Goal: Transaction & Acquisition: Subscribe to service/newsletter

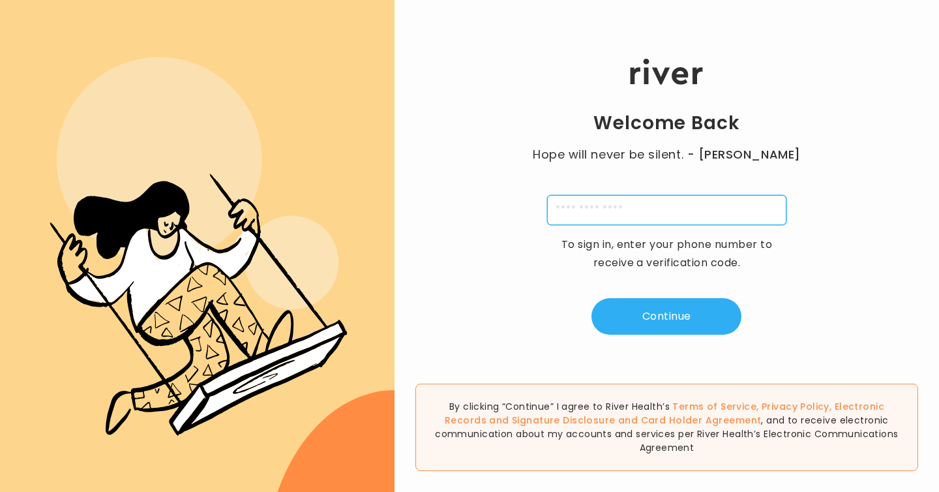
click at [648, 208] on input "tel" at bounding box center [666, 210] width 239 height 30
type input "**********"
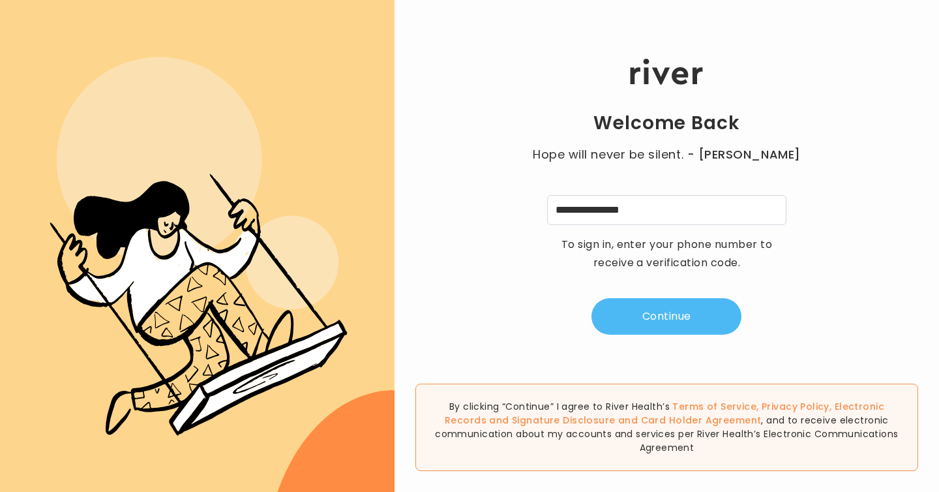
click at [687, 319] on button "Continue" at bounding box center [667, 316] width 150 height 37
type input "*"
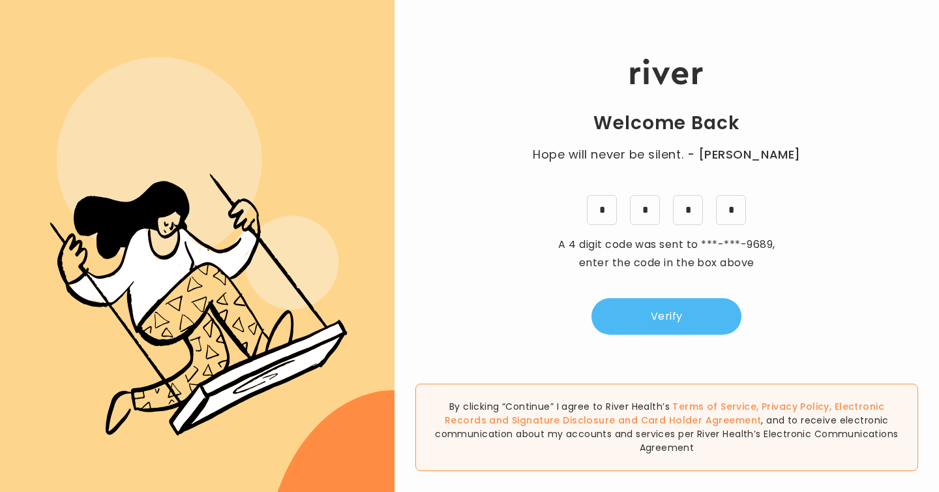
click at [671, 315] on button "Verify" at bounding box center [667, 316] width 150 height 37
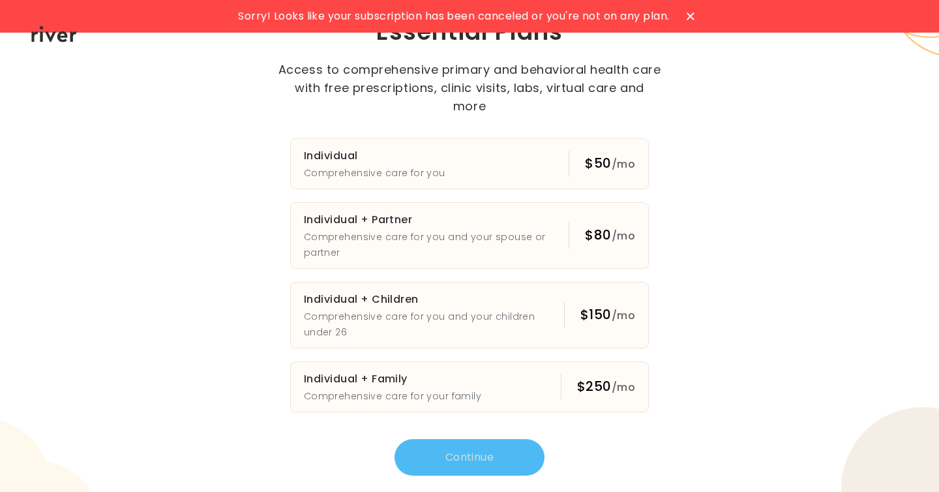
click at [694, 23] on div at bounding box center [690, 16] width 21 height 21
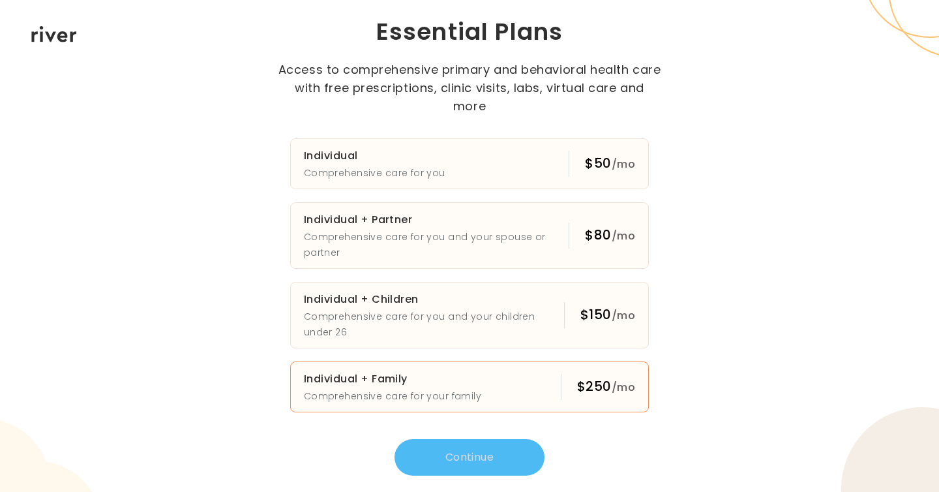
click at [393, 374] on h3 "Individual + Family" at bounding box center [392, 379] width 177 height 18
click at [487, 445] on button "Continue" at bounding box center [470, 457] width 150 height 37
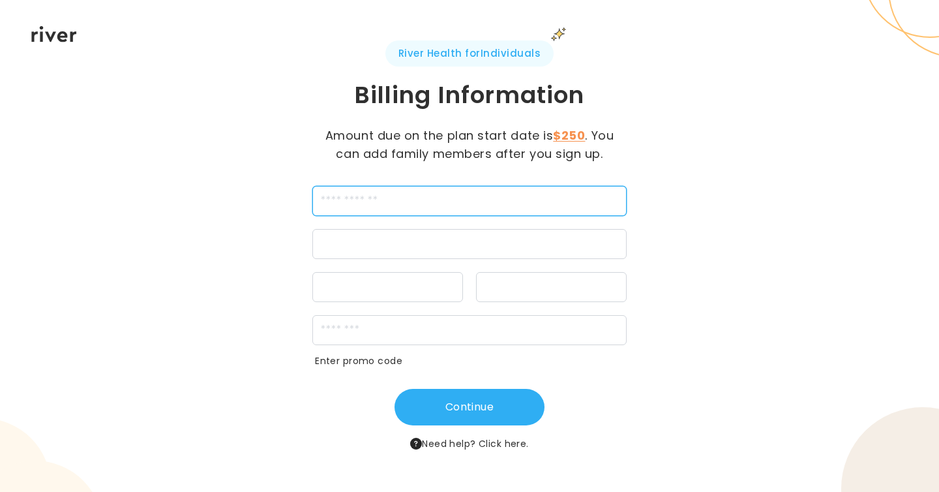
click at [400, 203] on input "cardName" at bounding box center [470, 201] width 314 height 30
type input "**********"
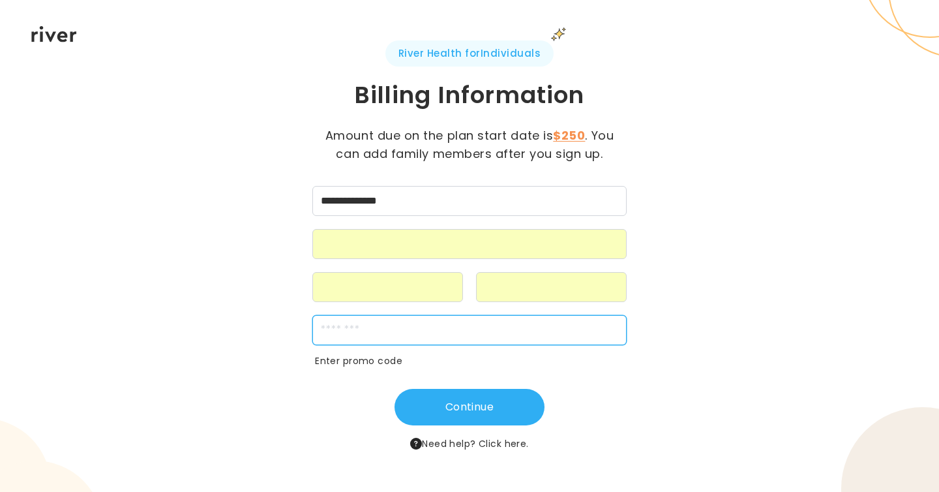
click at [391, 337] on input "zipCode" at bounding box center [470, 330] width 314 height 30
type input "*****"
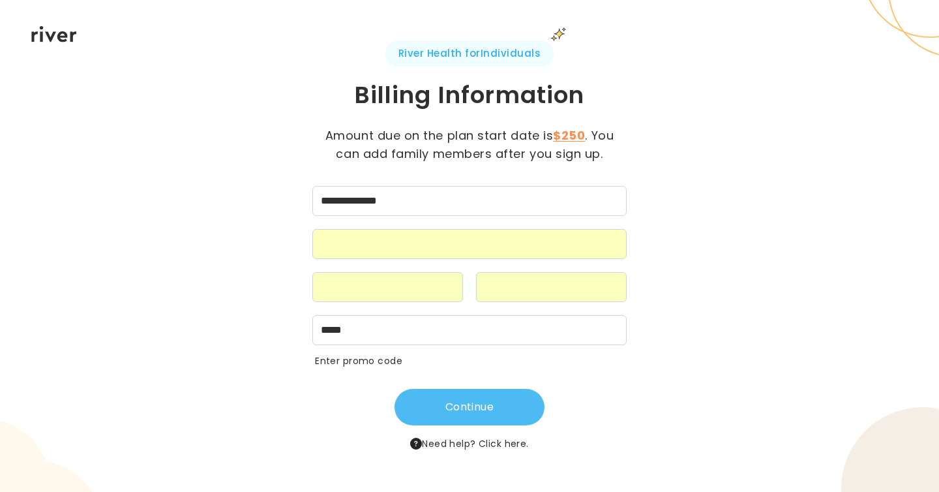
click at [484, 404] on button "Continue" at bounding box center [470, 407] width 150 height 37
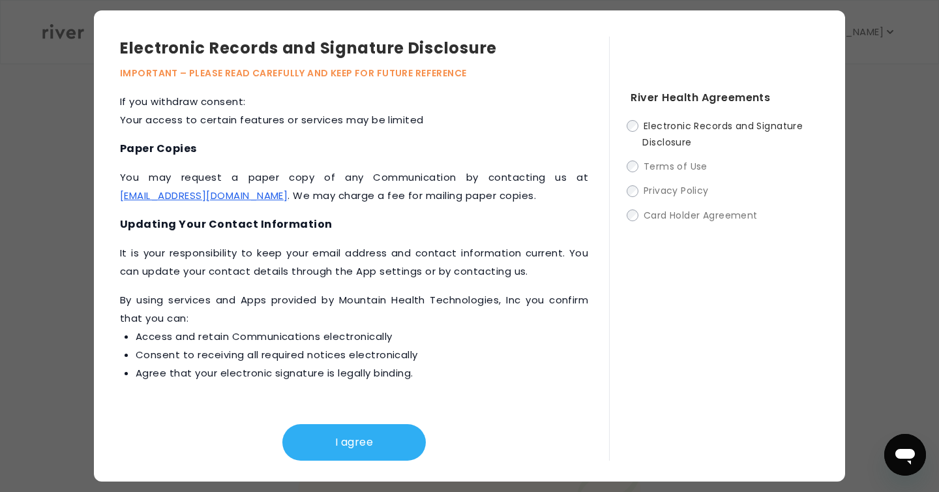
scroll to position [305, 0]
click at [359, 437] on button "I agree" at bounding box center [354, 442] width 144 height 37
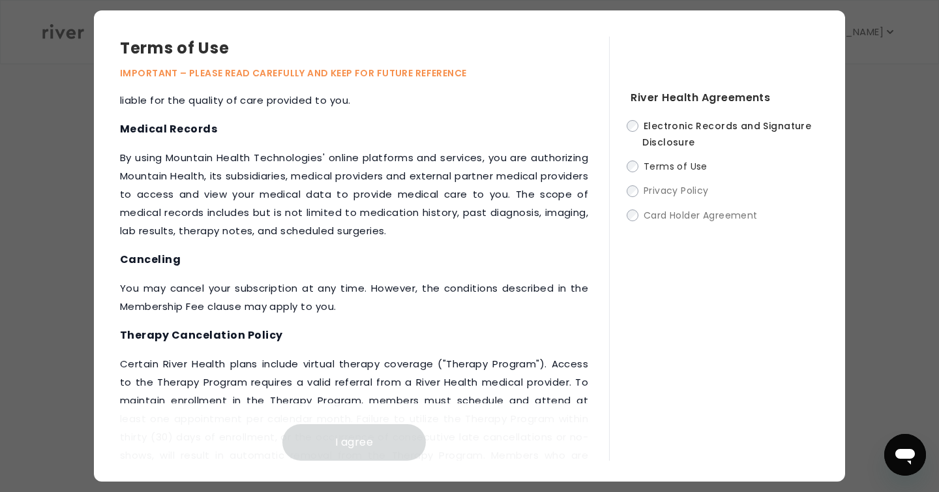
scroll to position [1771, 0]
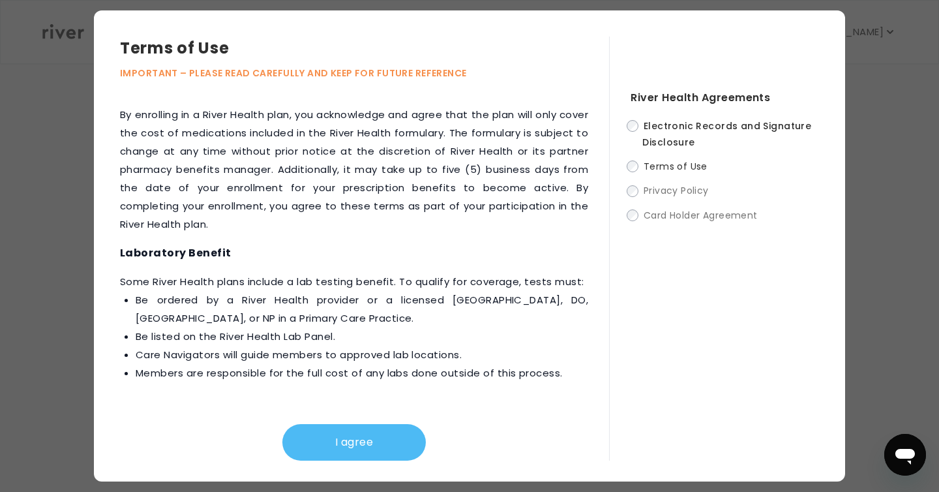
click at [357, 441] on button "I agree" at bounding box center [354, 442] width 144 height 37
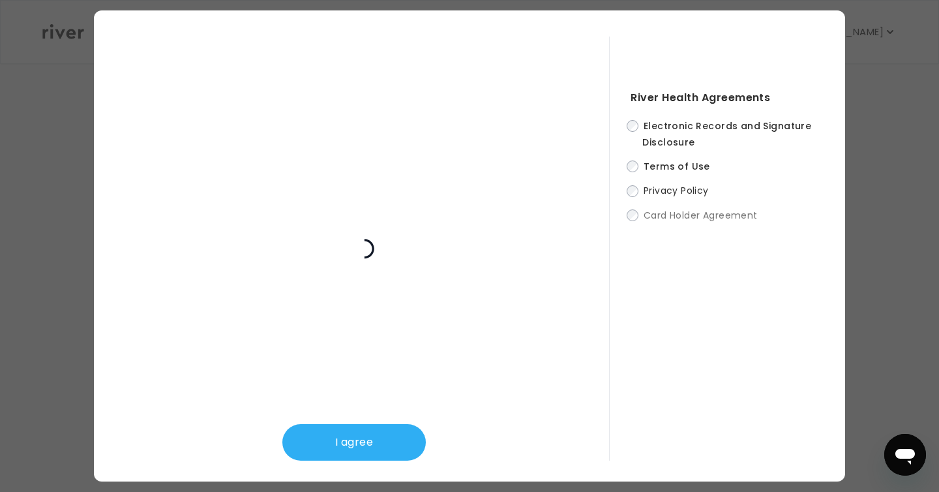
scroll to position [455, 0]
click at [356, 444] on button "I agree" at bounding box center [354, 442] width 144 height 37
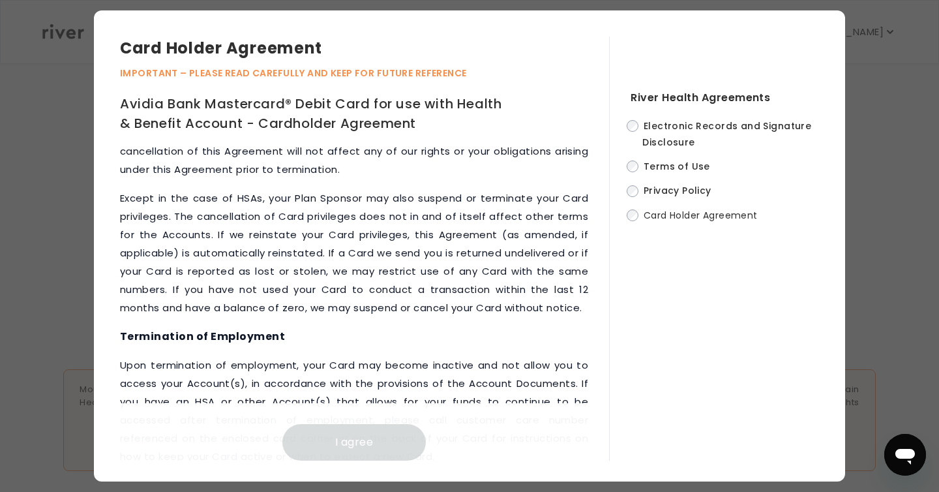
scroll to position [6786, 0]
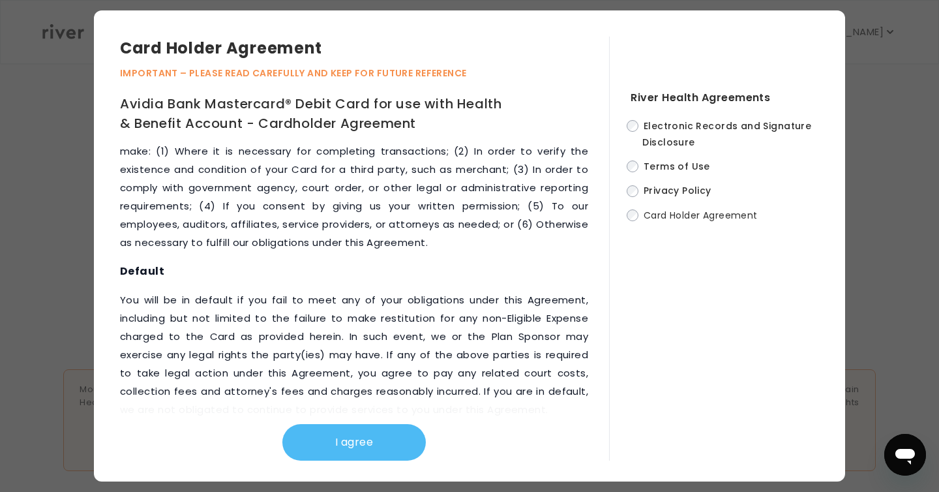
click at [364, 450] on button "I agree" at bounding box center [354, 442] width 144 height 37
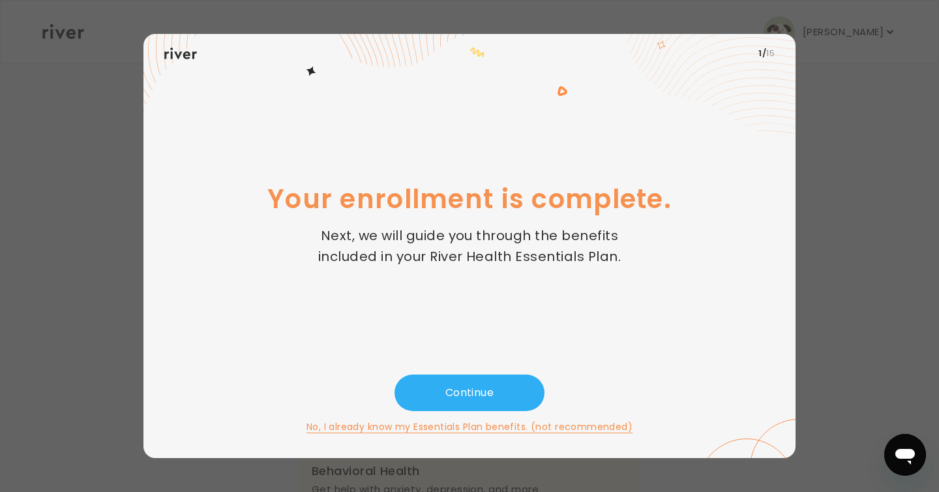
scroll to position [4, 0]
click at [464, 394] on button "Continue" at bounding box center [470, 392] width 150 height 37
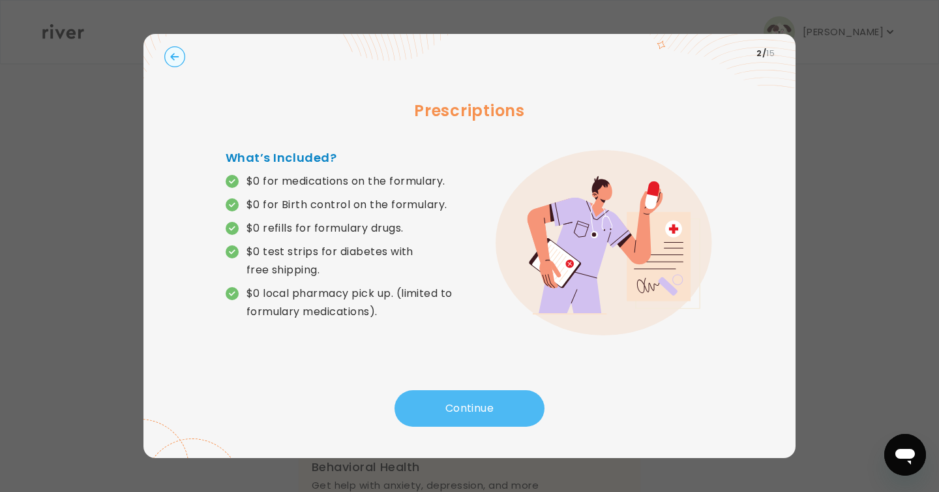
click at [473, 409] on button "Continue" at bounding box center [470, 408] width 150 height 37
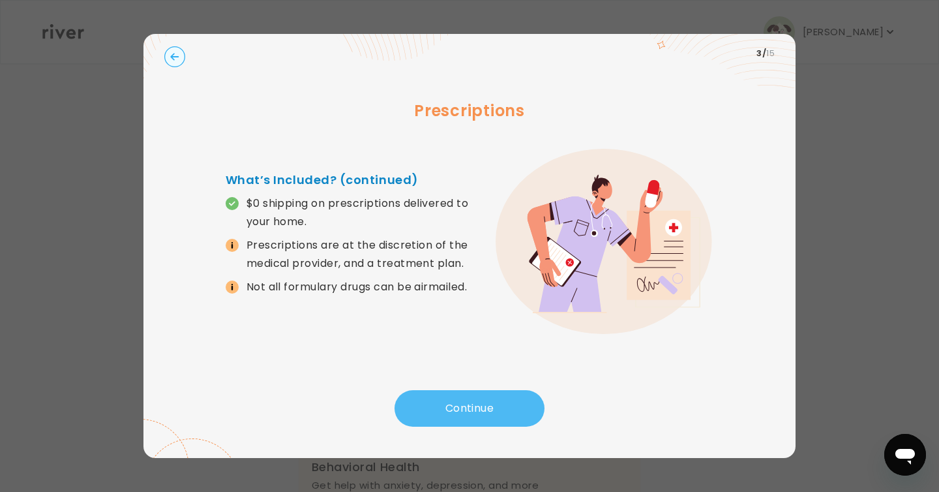
click at [489, 411] on button "Continue" at bounding box center [470, 408] width 150 height 37
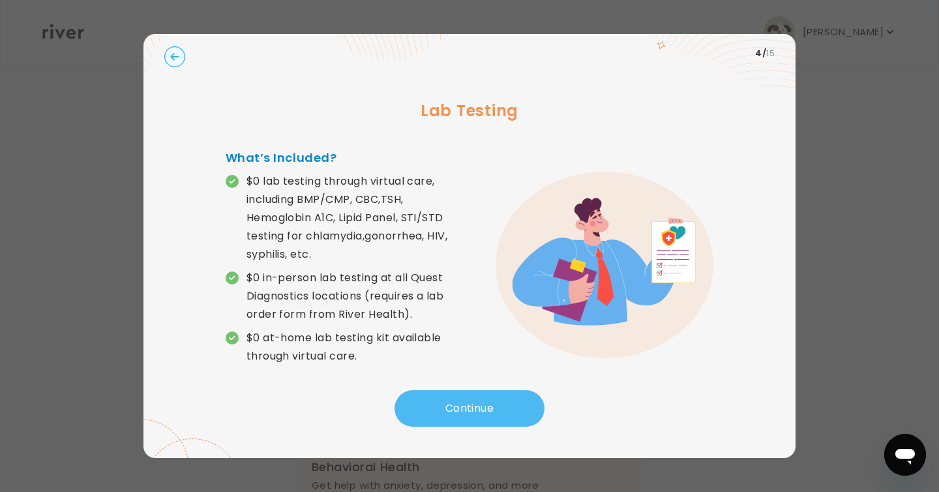
click at [472, 410] on button "Continue" at bounding box center [470, 408] width 150 height 37
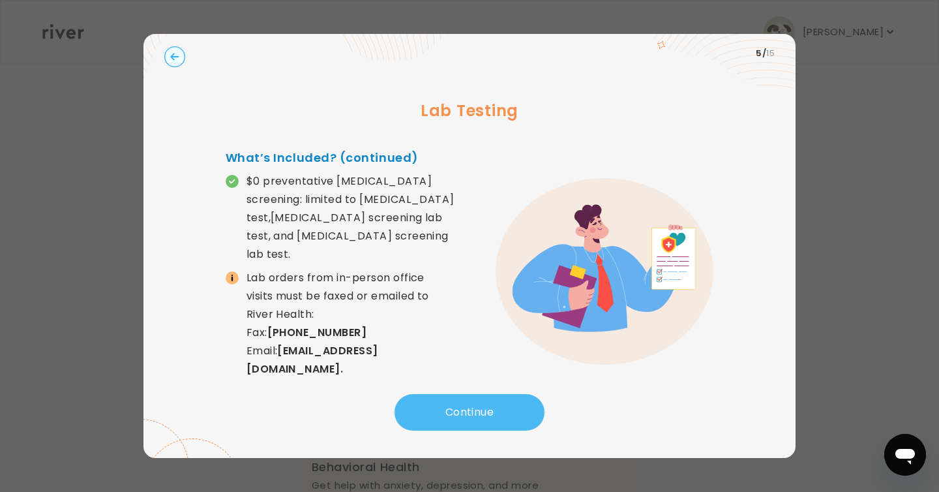
click at [472, 410] on button "Continue" at bounding box center [470, 412] width 150 height 37
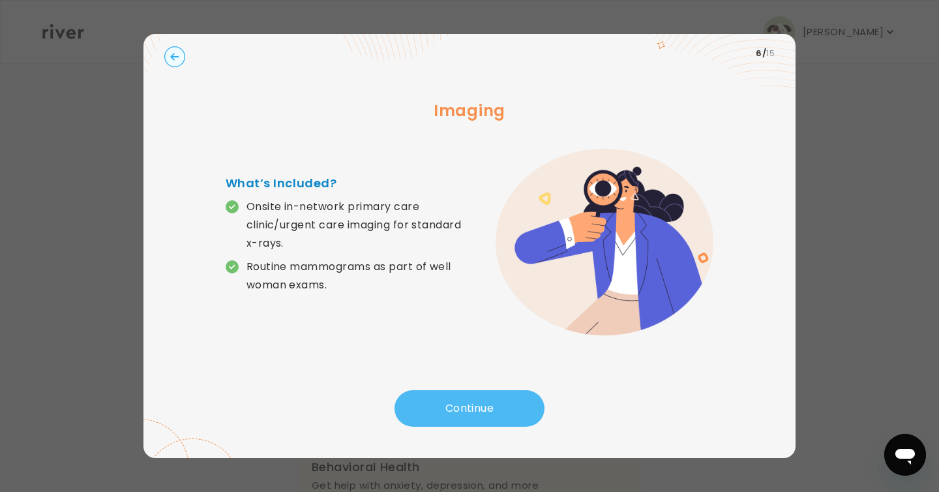
click at [472, 410] on button "Continue" at bounding box center [470, 408] width 150 height 37
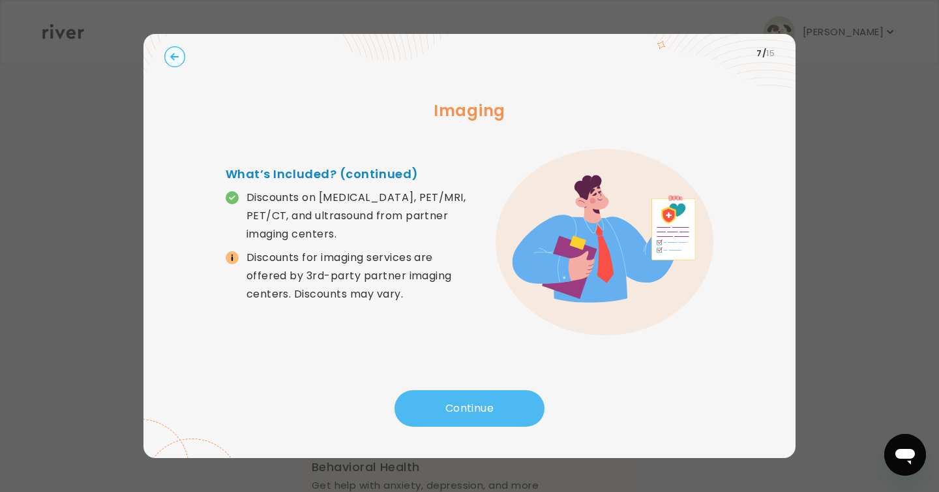
click at [466, 409] on button "Continue" at bounding box center [470, 408] width 150 height 37
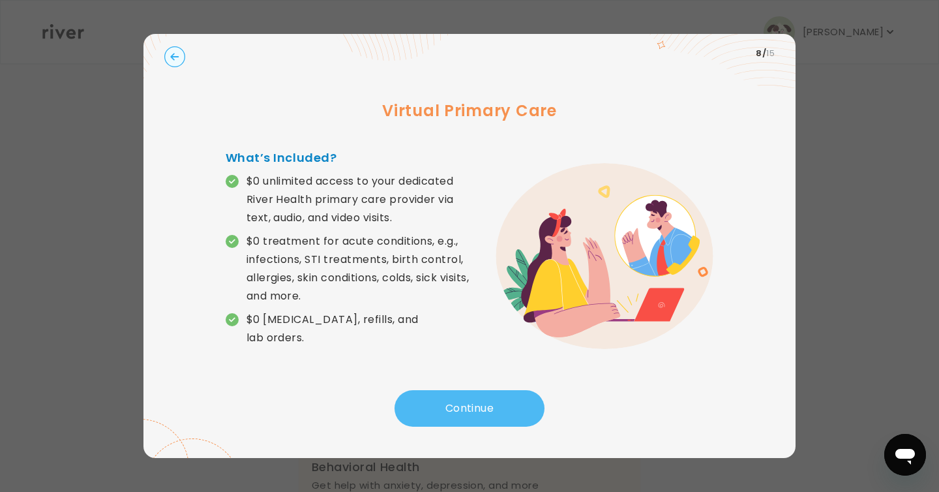
click at [466, 409] on button "Continue" at bounding box center [470, 408] width 150 height 37
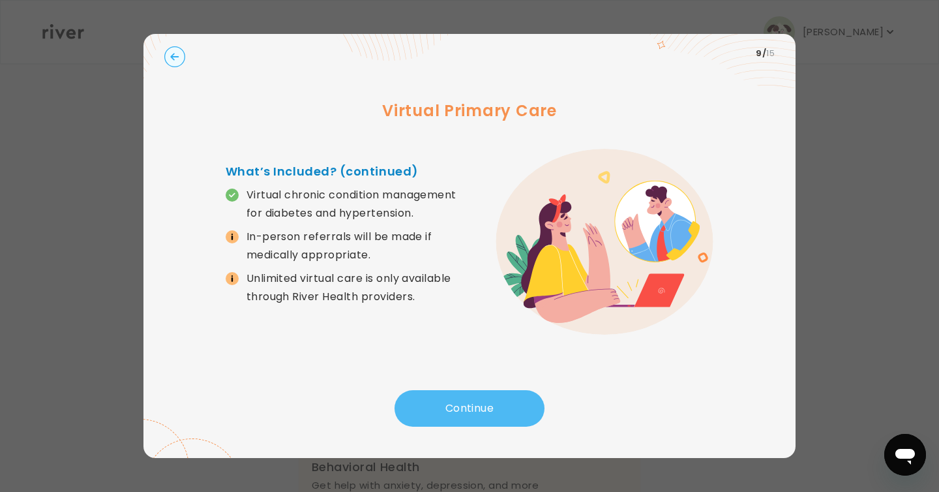
click at [466, 409] on button "Continue" at bounding box center [470, 408] width 150 height 37
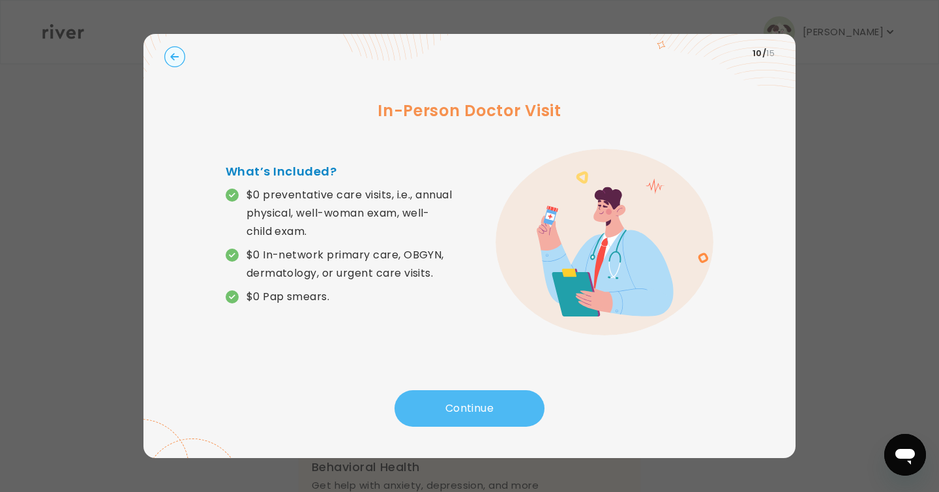
click at [466, 409] on button "Continue" at bounding box center [470, 408] width 150 height 37
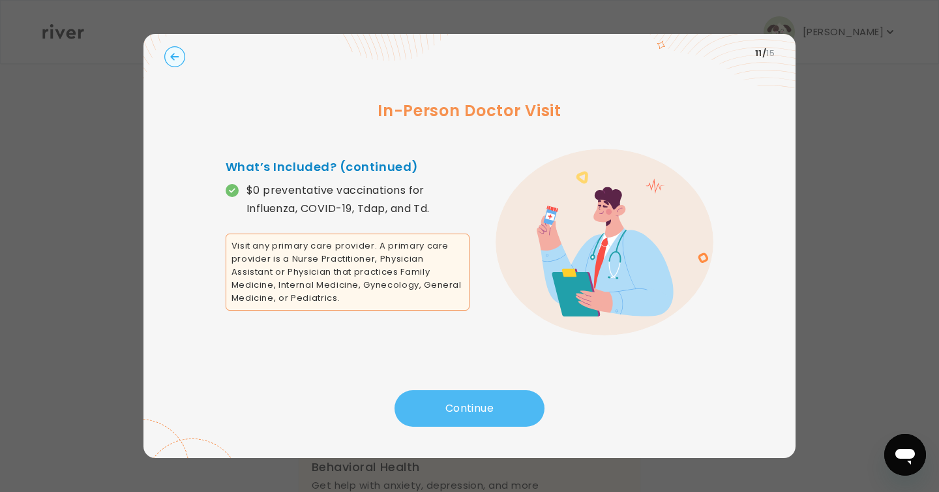
click at [466, 409] on button "Continue" at bounding box center [470, 408] width 150 height 37
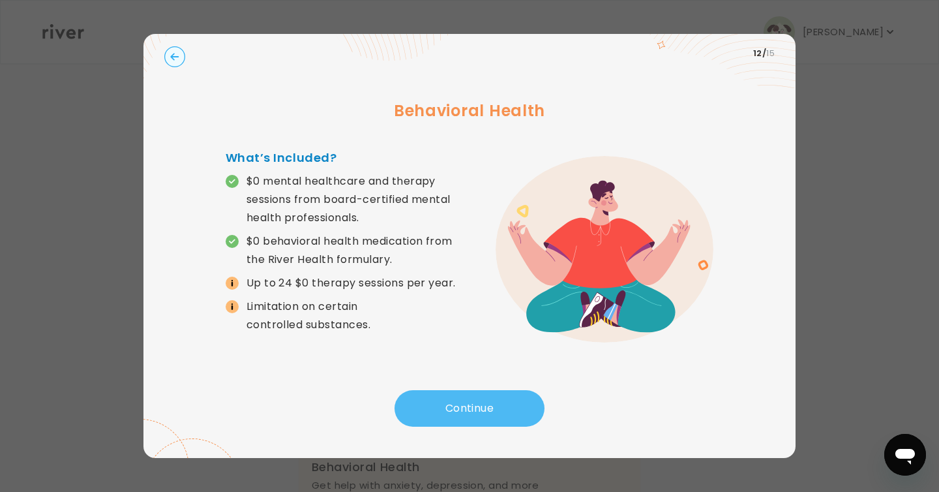
click at [466, 409] on button "Continue" at bounding box center [470, 408] width 150 height 37
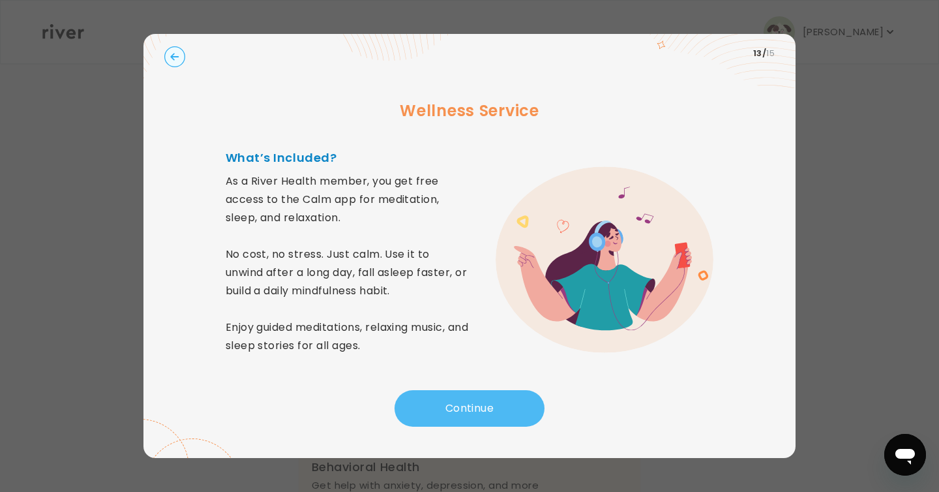
click at [466, 409] on button "Continue" at bounding box center [470, 408] width 150 height 37
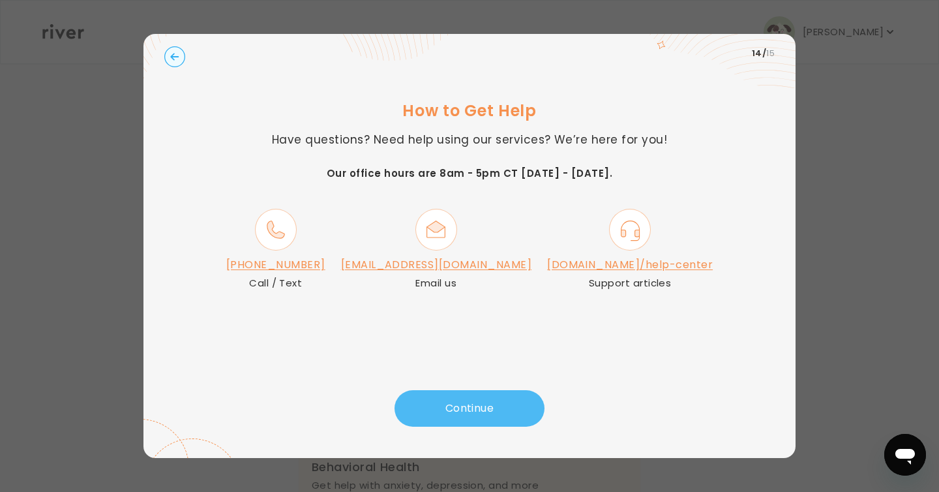
click at [466, 409] on button "Continue" at bounding box center [470, 408] width 150 height 37
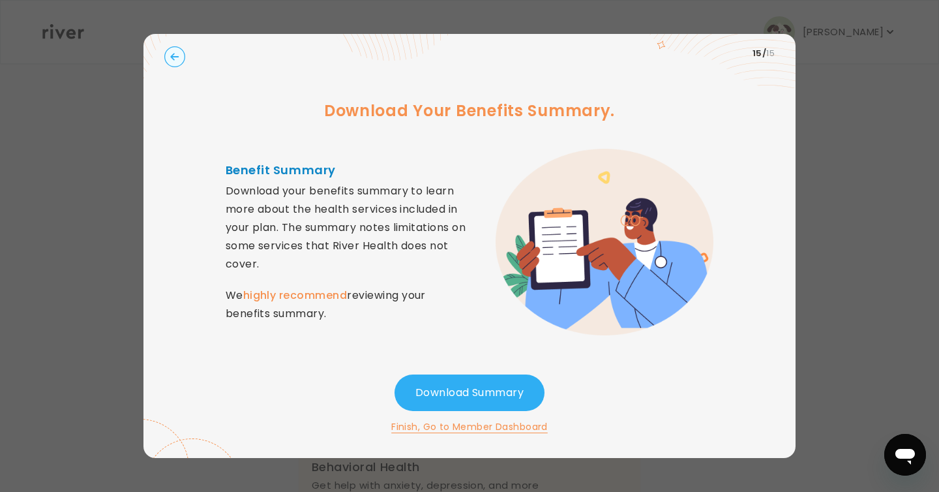
click at [476, 427] on button "Finish, Go to Member Dashboard" at bounding box center [469, 427] width 157 height 16
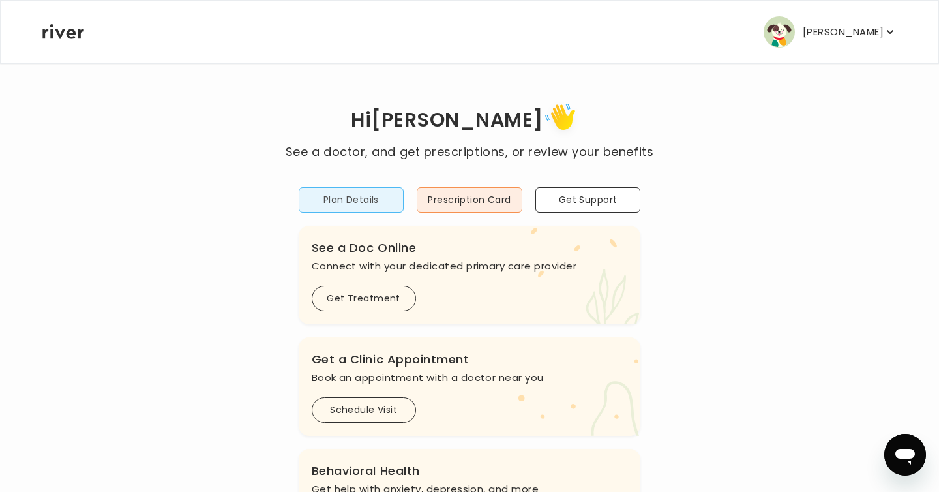
click at [355, 202] on button "Plan Details" at bounding box center [352, 199] width 106 height 25
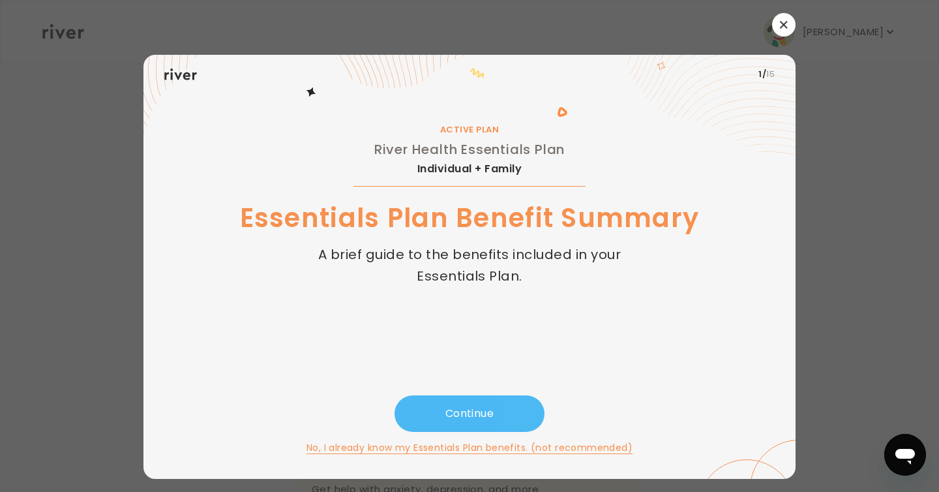
click at [485, 409] on button "Continue" at bounding box center [470, 413] width 150 height 37
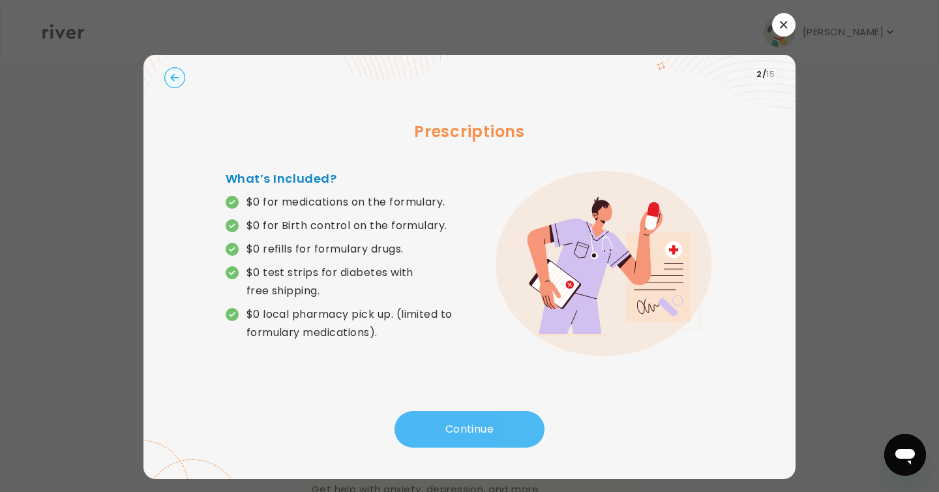
click at [482, 427] on button "Continue" at bounding box center [470, 429] width 150 height 37
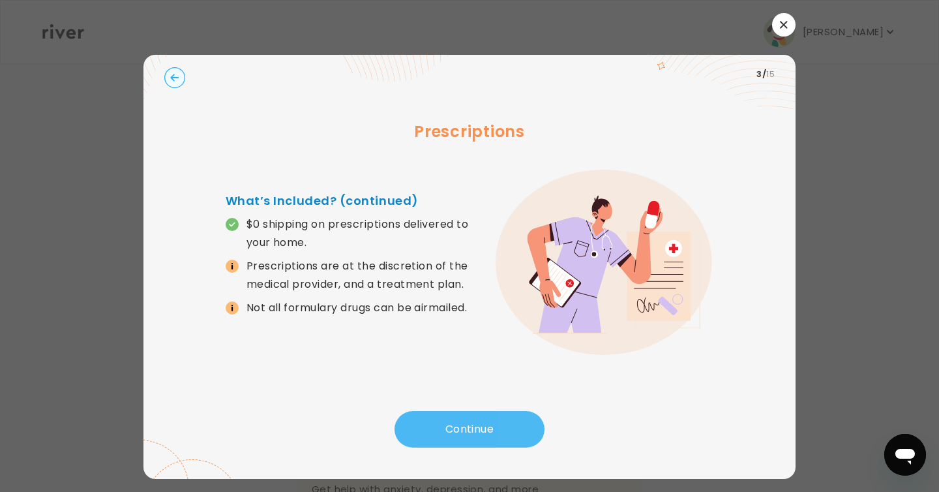
click at [482, 427] on button "Continue" at bounding box center [470, 429] width 150 height 37
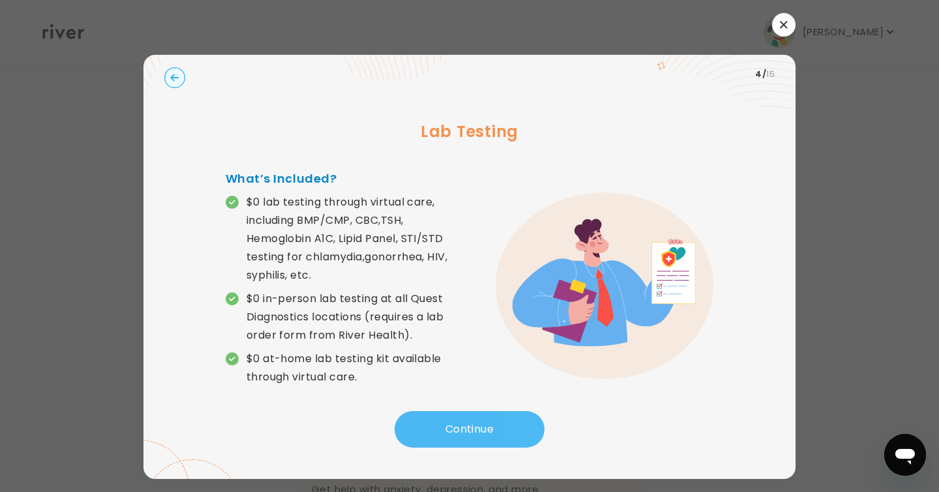
click at [482, 427] on button "Continue" at bounding box center [470, 429] width 150 height 37
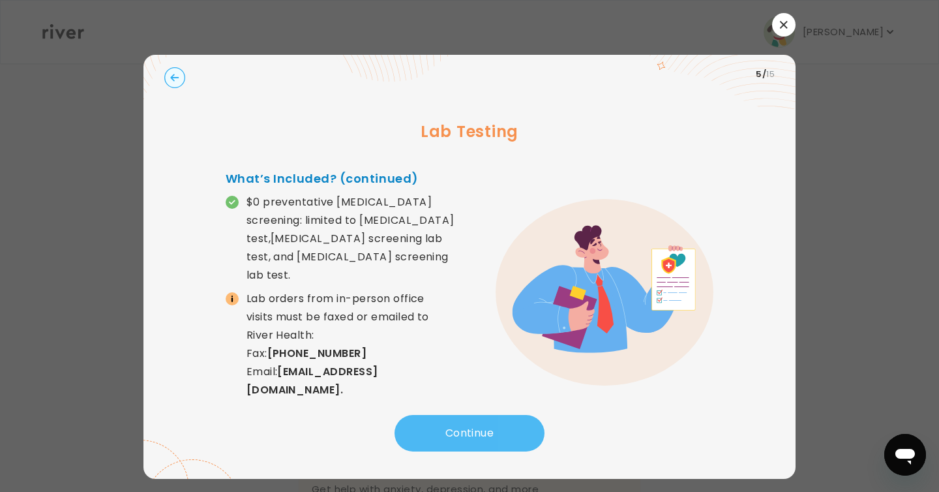
click at [482, 427] on button "Continue" at bounding box center [470, 433] width 150 height 37
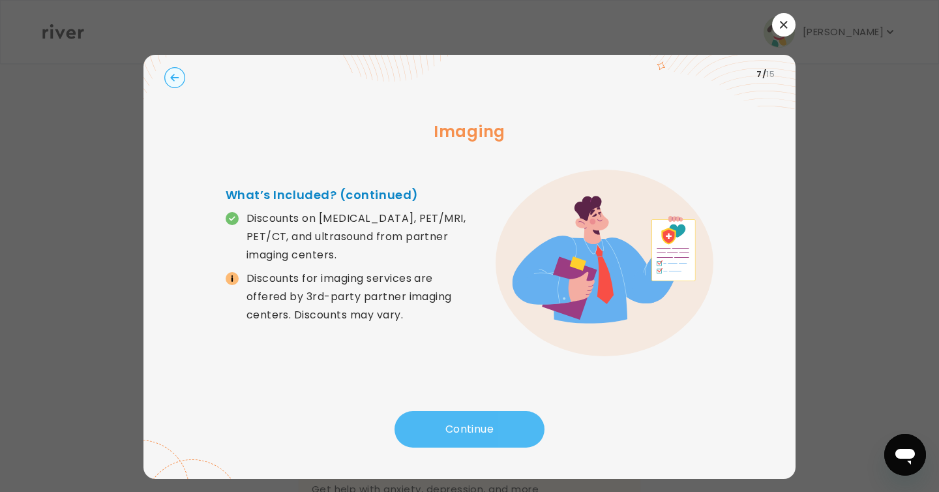
click at [482, 427] on button "Continue" at bounding box center [470, 429] width 150 height 37
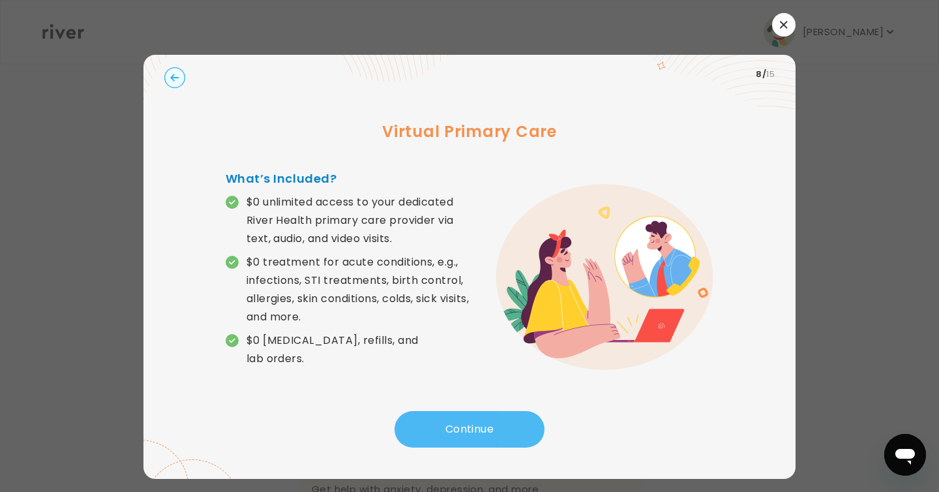
click at [482, 427] on button "Continue" at bounding box center [470, 429] width 150 height 37
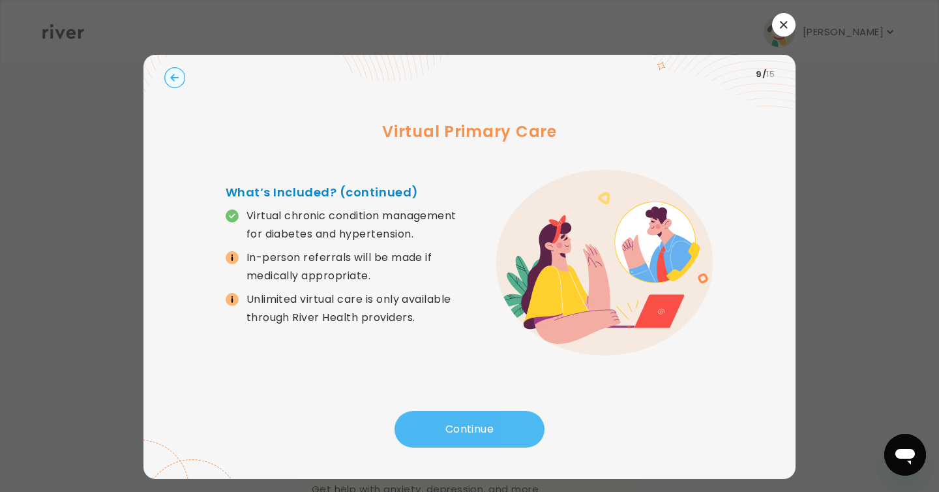
click at [482, 427] on button "Continue" at bounding box center [470, 429] width 150 height 37
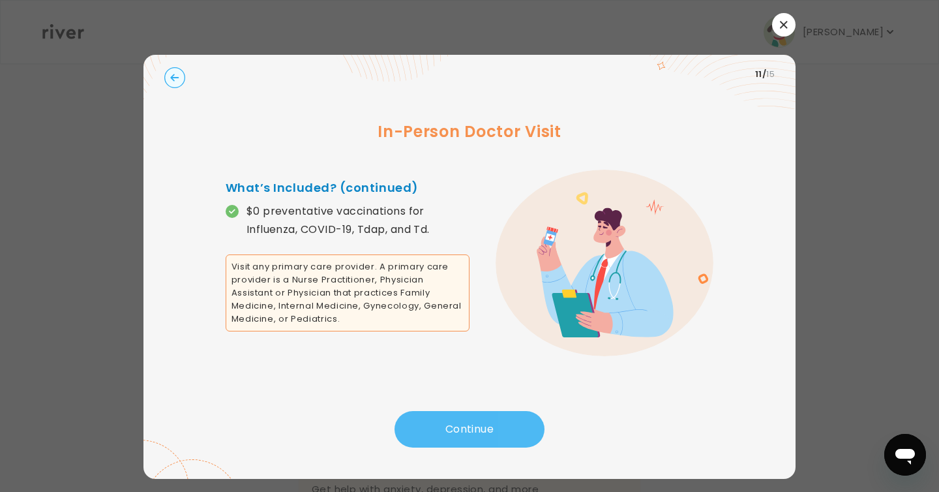
click at [482, 427] on button "Continue" at bounding box center [470, 429] width 150 height 37
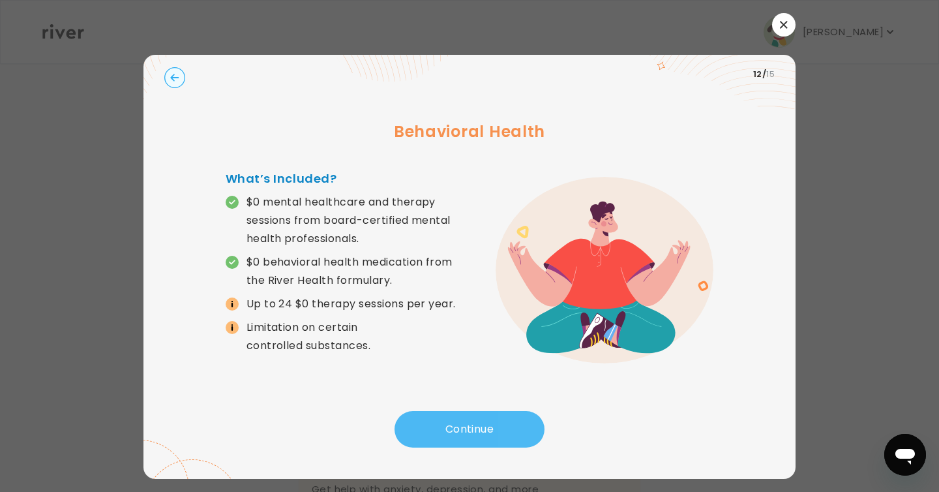
click at [482, 427] on button "Continue" at bounding box center [470, 429] width 150 height 37
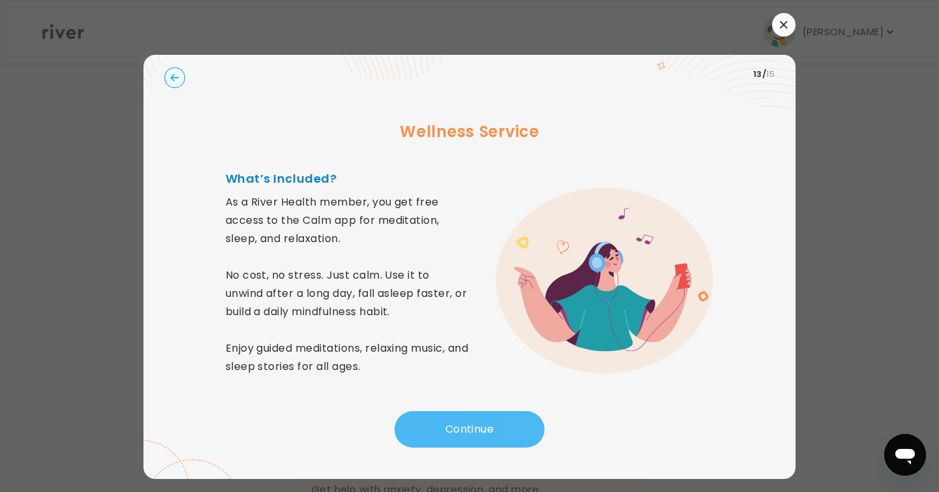
click at [482, 427] on button "Continue" at bounding box center [470, 429] width 150 height 37
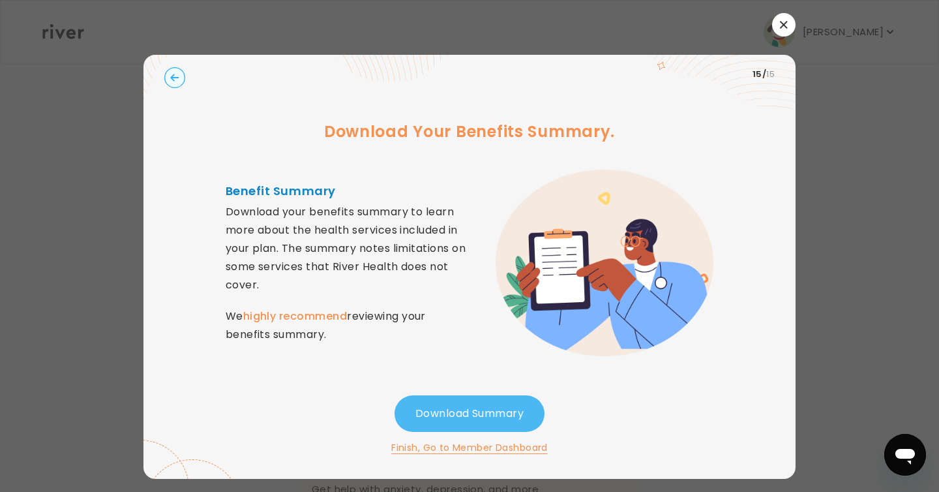
click at [482, 427] on button "Download Summary" at bounding box center [470, 413] width 150 height 37
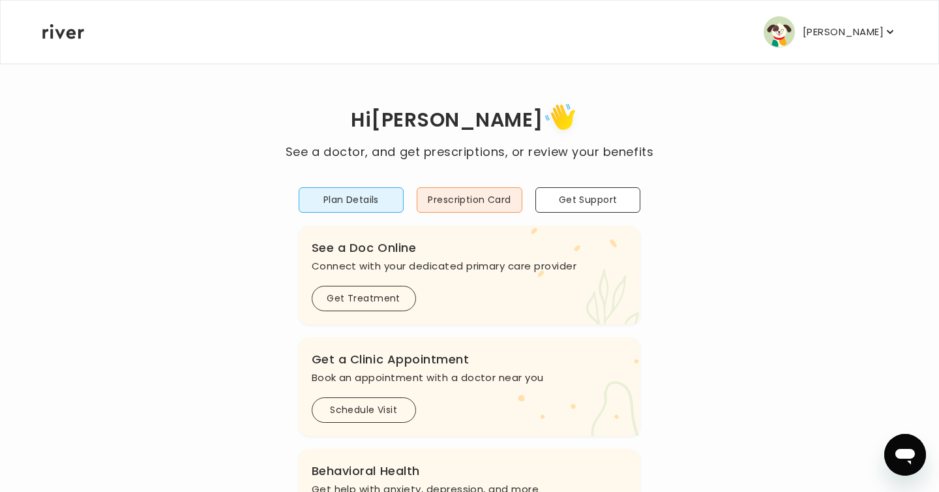
click at [888, 27] on icon "button" at bounding box center [890, 31] width 13 height 13
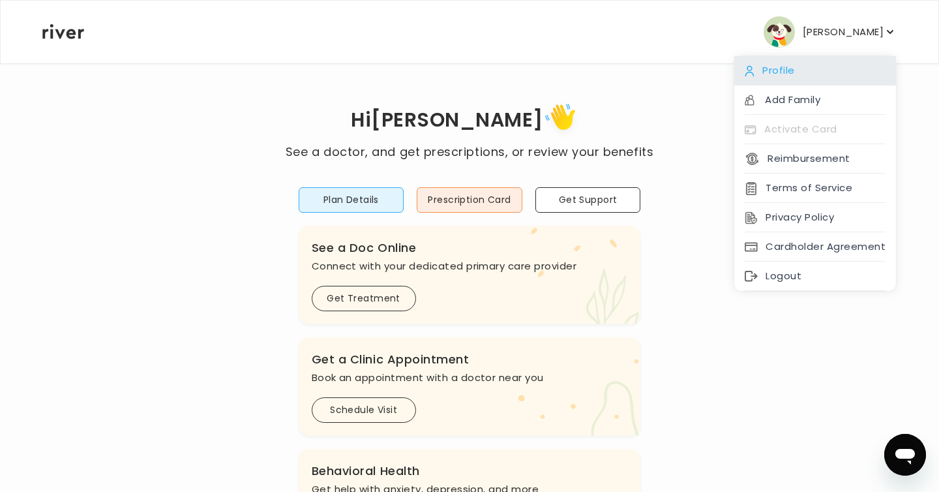
click at [785, 65] on div "Profile" at bounding box center [816, 70] width 162 height 29
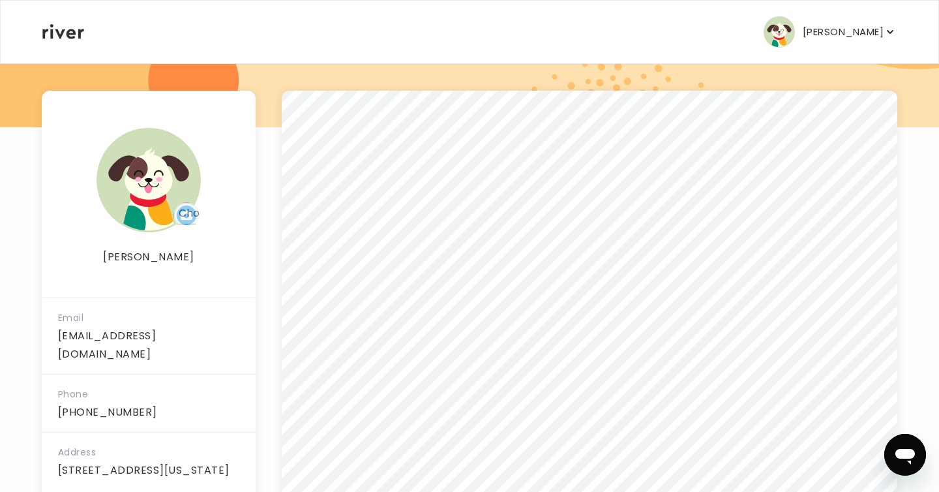
scroll to position [164, 0]
click at [61, 33] on icon at bounding box center [63, 31] width 42 height 15
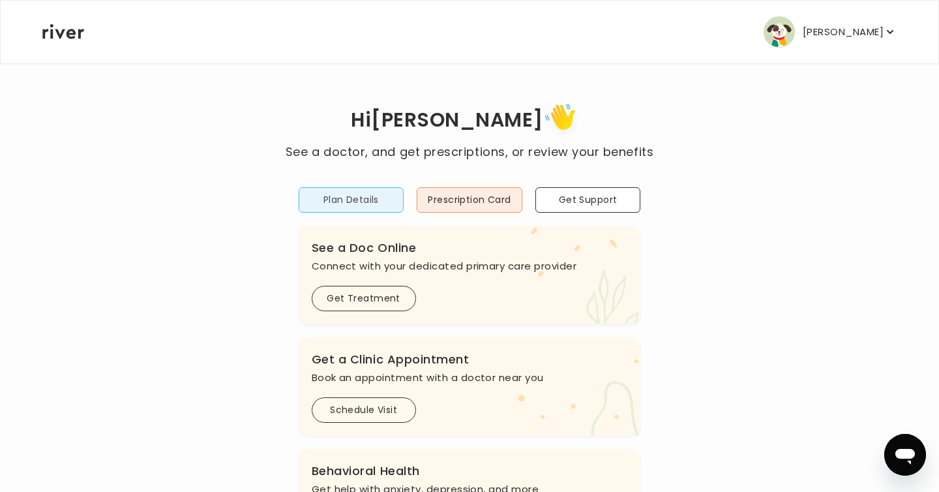
click at [336, 202] on button "Plan Details" at bounding box center [352, 199] width 106 height 25
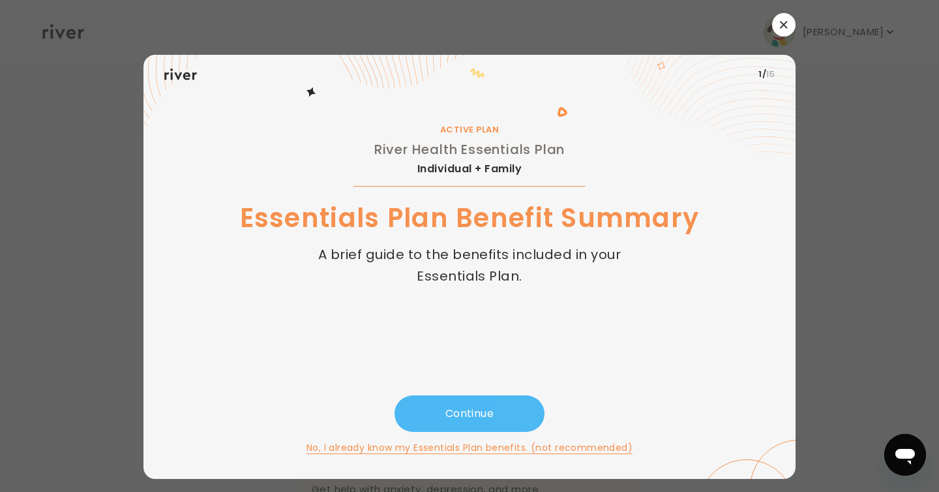
click at [479, 409] on button "Continue" at bounding box center [470, 413] width 150 height 37
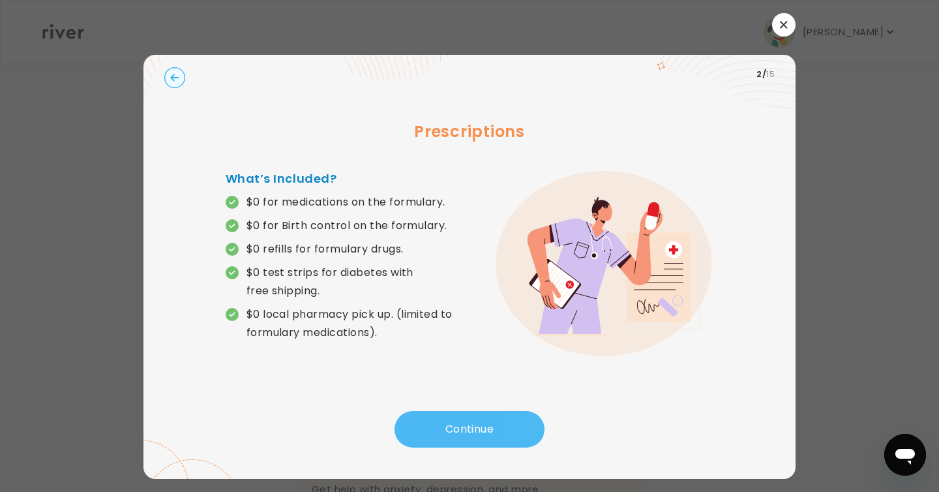
click at [474, 433] on button "Continue" at bounding box center [470, 429] width 150 height 37
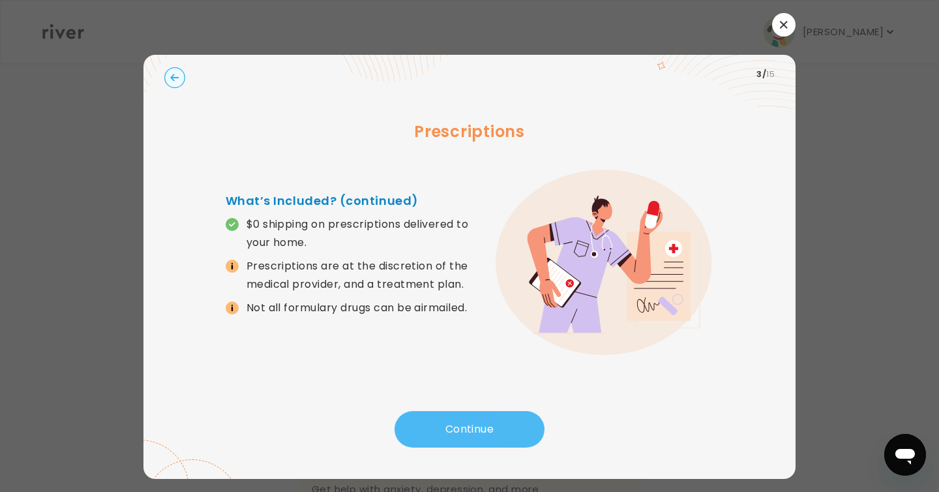
click at [474, 433] on button "Continue" at bounding box center [470, 429] width 150 height 37
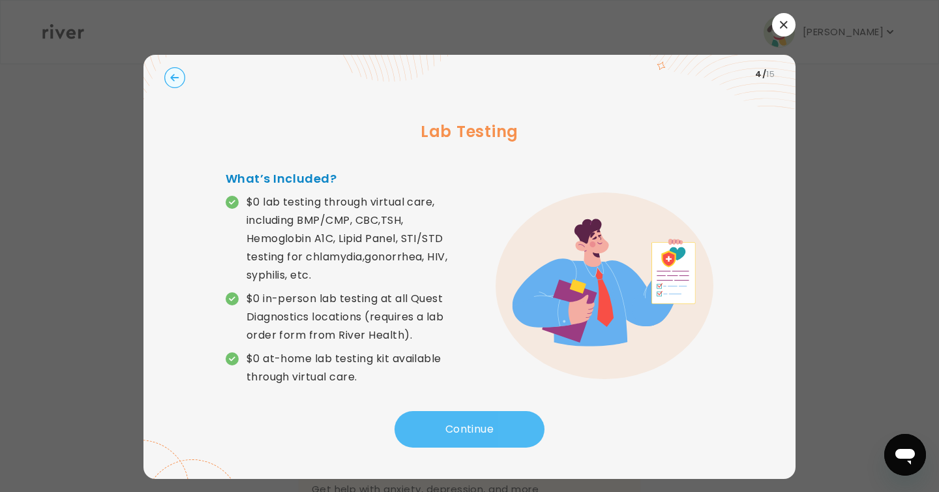
click at [474, 433] on button "Continue" at bounding box center [470, 429] width 150 height 37
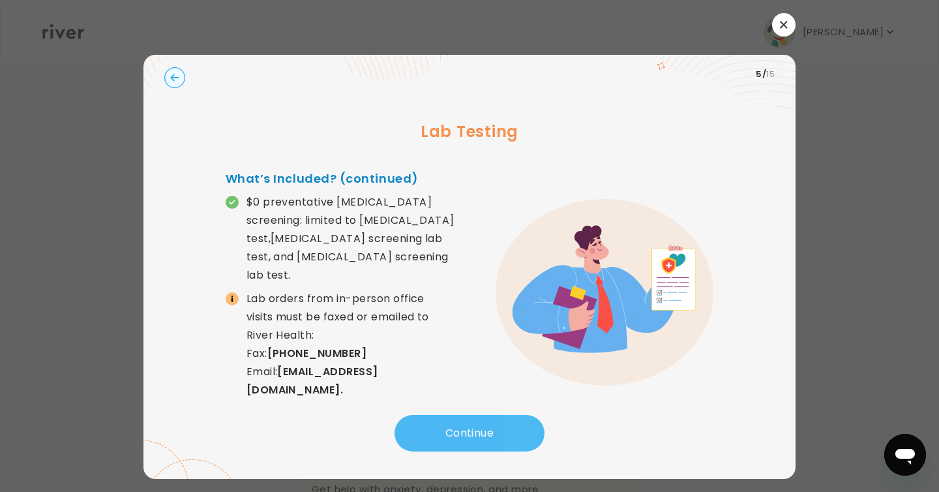
click at [474, 433] on button "Continue" at bounding box center [470, 433] width 150 height 37
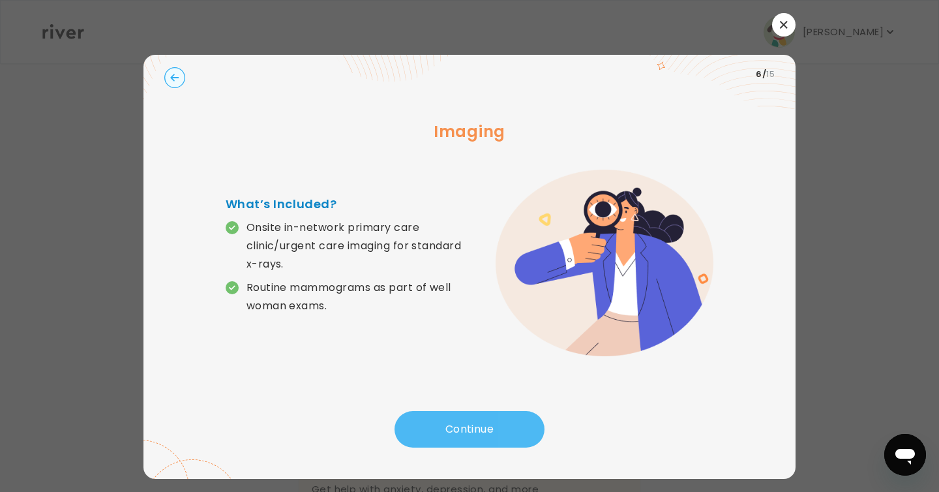
click at [474, 433] on button "Continue" at bounding box center [470, 429] width 150 height 37
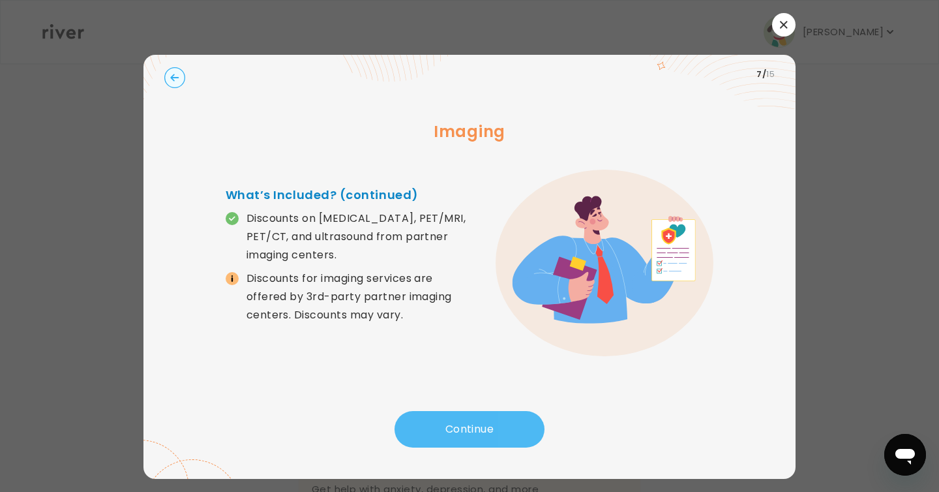
click at [474, 433] on button "Continue" at bounding box center [470, 429] width 150 height 37
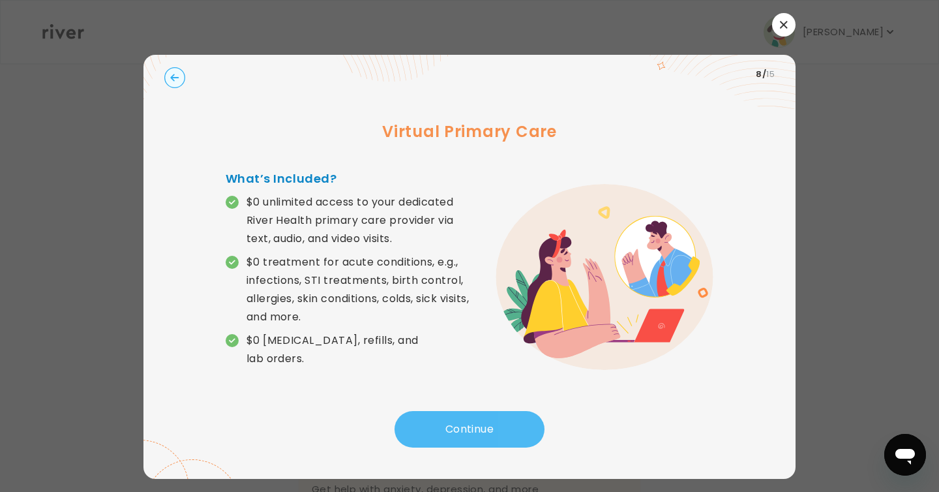
click at [474, 433] on button "Continue" at bounding box center [470, 429] width 150 height 37
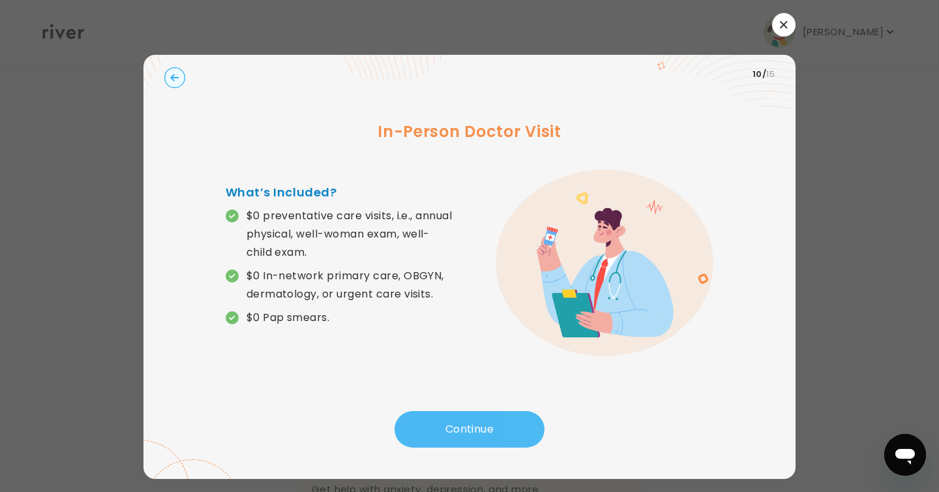
click at [474, 433] on button "Continue" at bounding box center [470, 429] width 150 height 37
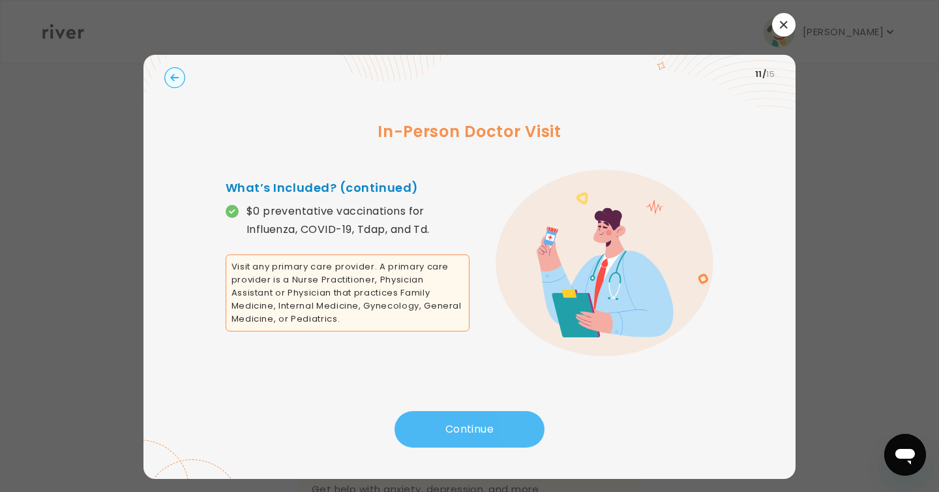
click at [474, 433] on button "Continue" at bounding box center [470, 429] width 150 height 37
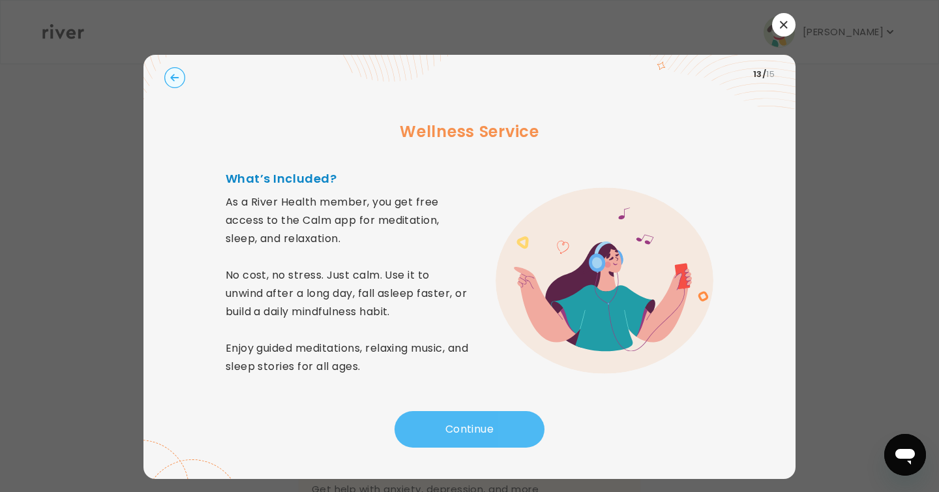
click at [474, 433] on button "Continue" at bounding box center [470, 429] width 150 height 37
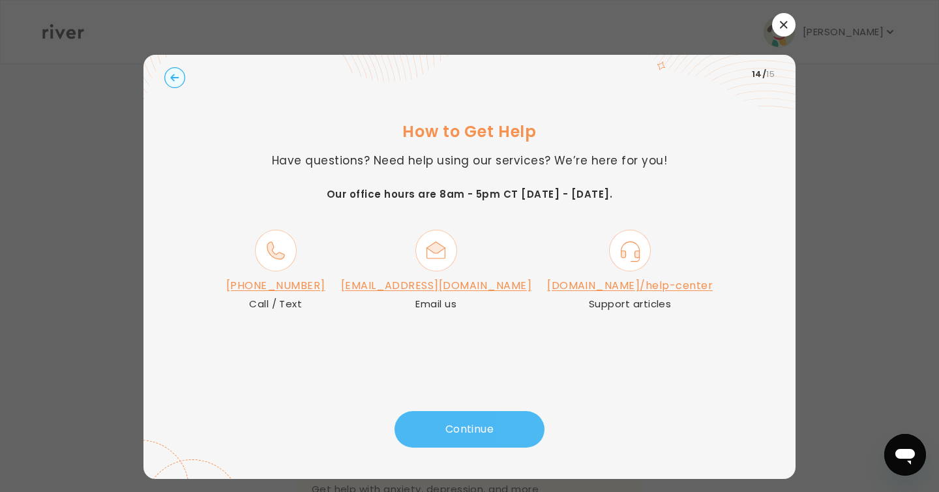
click at [474, 433] on button "Continue" at bounding box center [470, 429] width 150 height 37
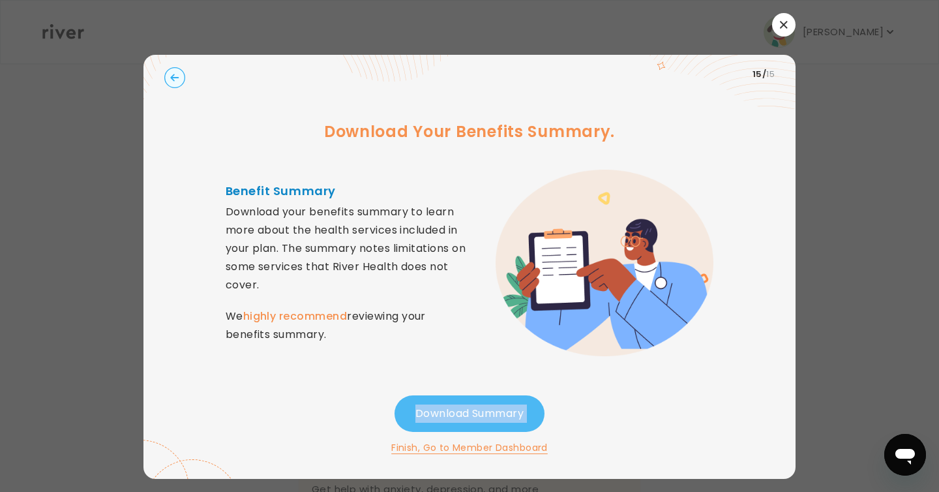
click at [474, 433] on div "Download Summary Finish, Go to Member Dashboard" at bounding box center [469, 425] width 611 height 60
click at [325, 320] on strong "highly recommend" at bounding box center [295, 316] width 104 height 15
click at [487, 445] on button "Finish, Go to Member Dashboard" at bounding box center [469, 448] width 157 height 16
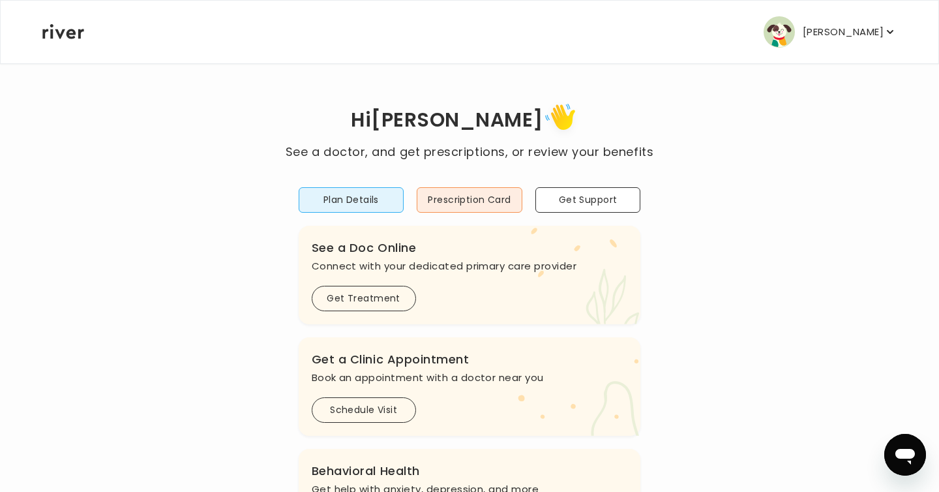
click at [52, 29] on icon at bounding box center [63, 31] width 42 height 15
click at [477, 192] on button "Prescription Card" at bounding box center [470, 199] width 106 height 25
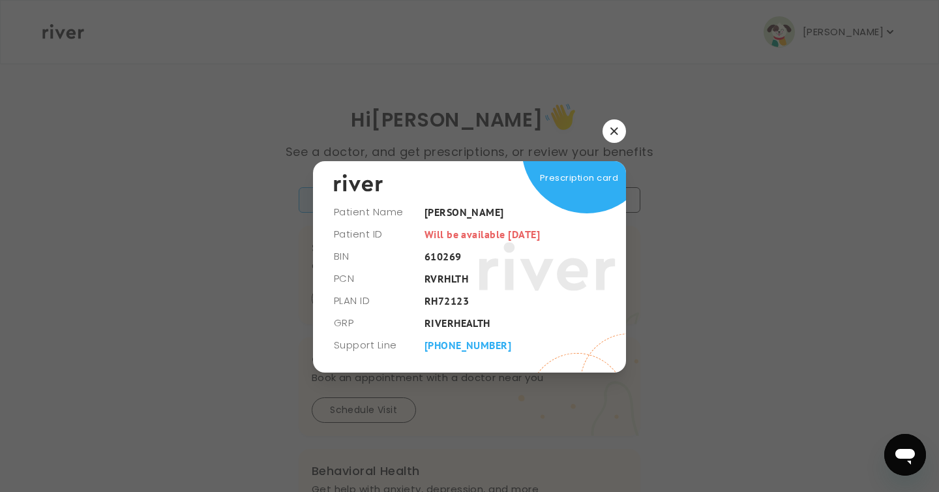
click at [617, 124] on button "button" at bounding box center [614, 130] width 23 height 23
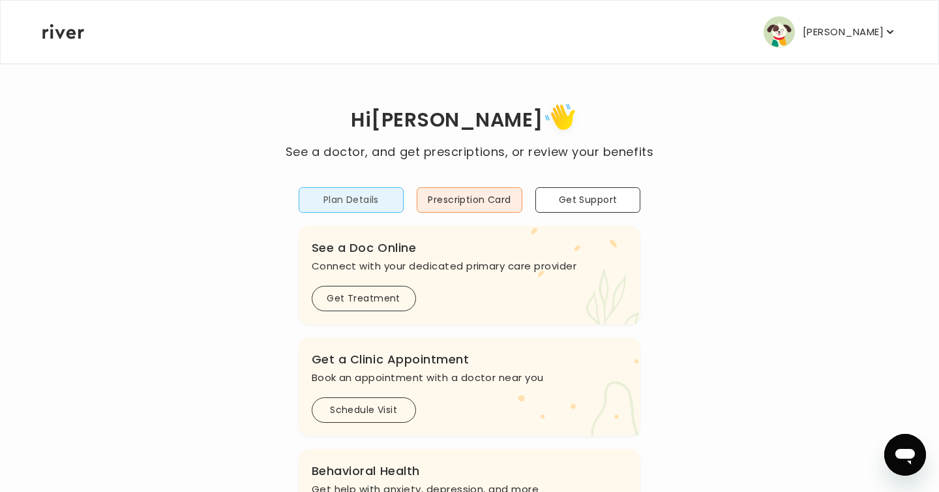
click at [327, 193] on button "Plan Details" at bounding box center [352, 199] width 106 height 25
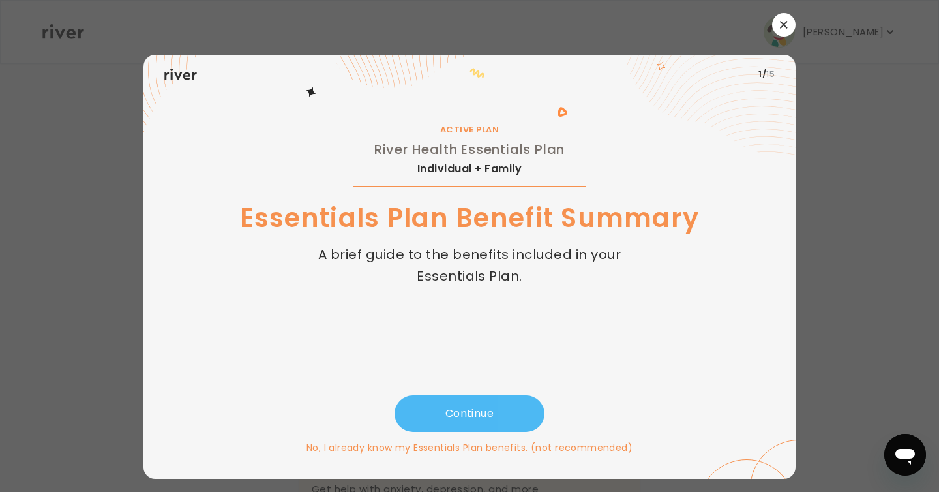
click at [496, 401] on button "Continue" at bounding box center [470, 413] width 150 height 37
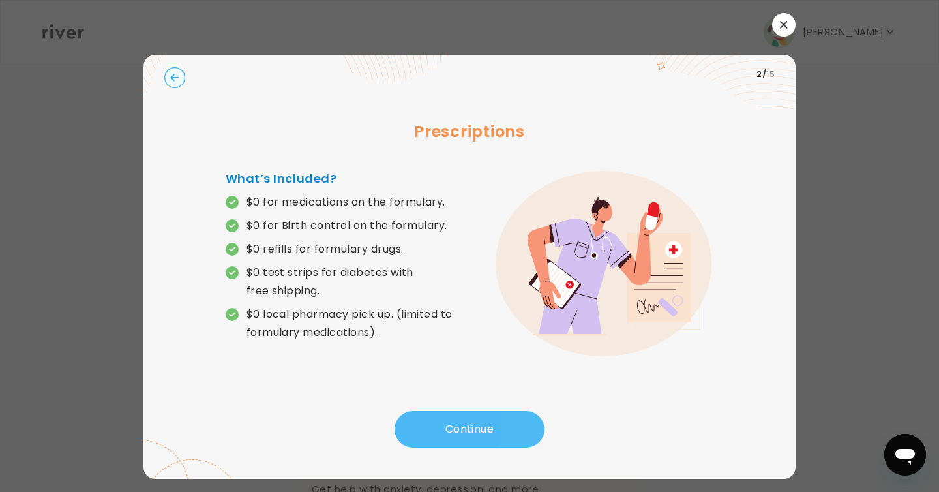
click at [489, 429] on button "Continue" at bounding box center [470, 429] width 150 height 37
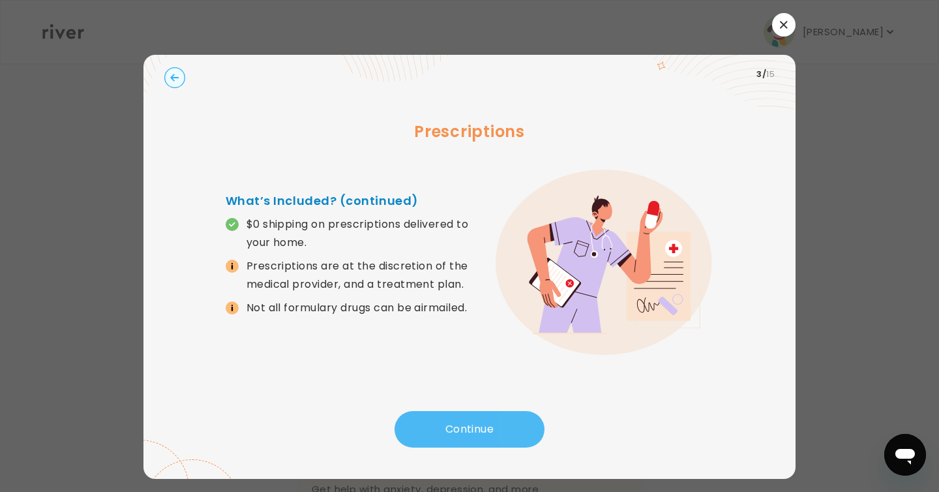
click at [489, 429] on button "Continue" at bounding box center [470, 429] width 150 height 37
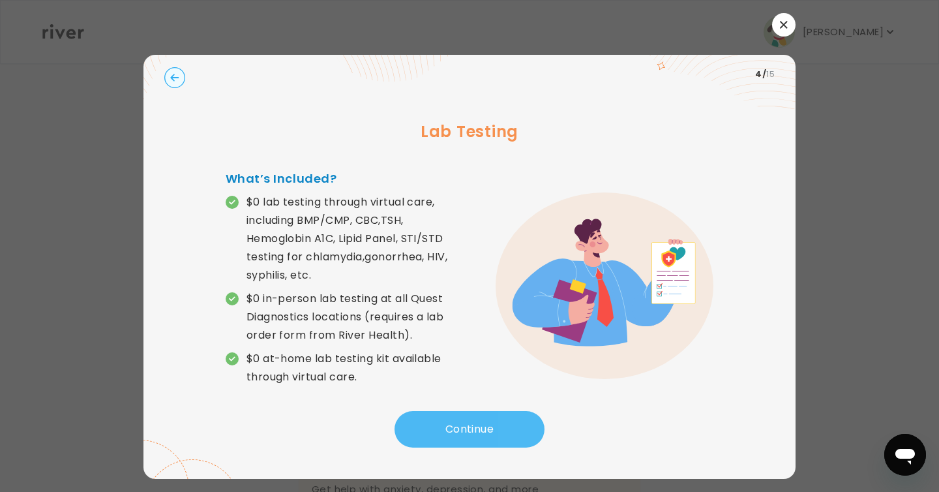
click at [489, 429] on button "Continue" at bounding box center [470, 429] width 150 height 37
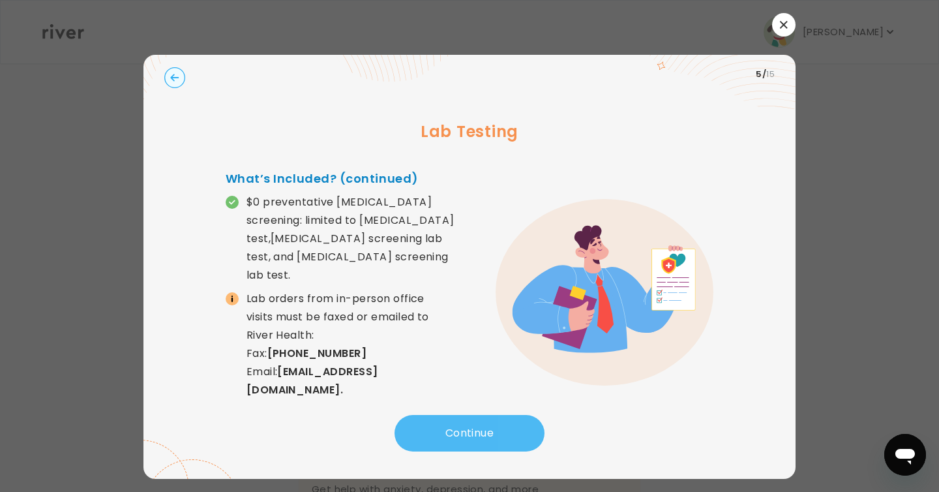
click at [489, 429] on button "Continue" at bounding box center [470, 433] width 150 height 37
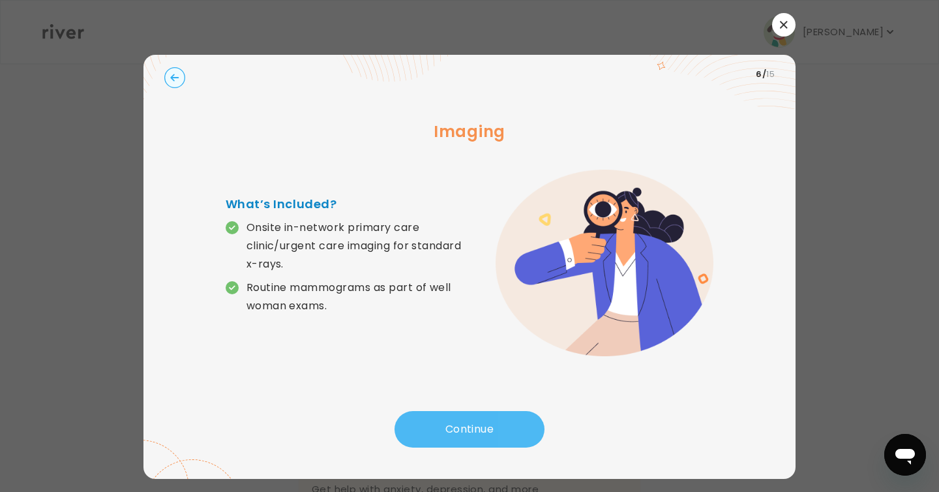
click at [489, 429] on button "Continue" at bounding box center [470, 429] width 150 height 37
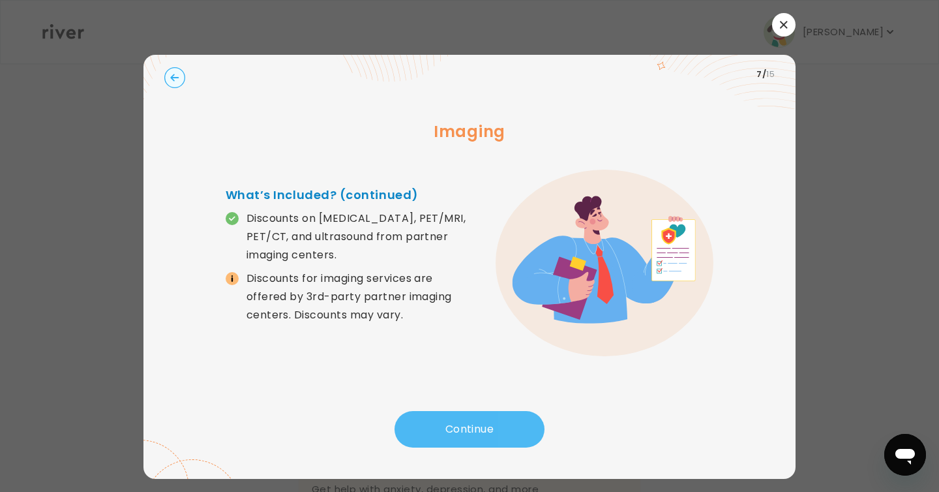
click at [489, 429] on button "Continue" at bounding box center [470, 429] width 150 height 37
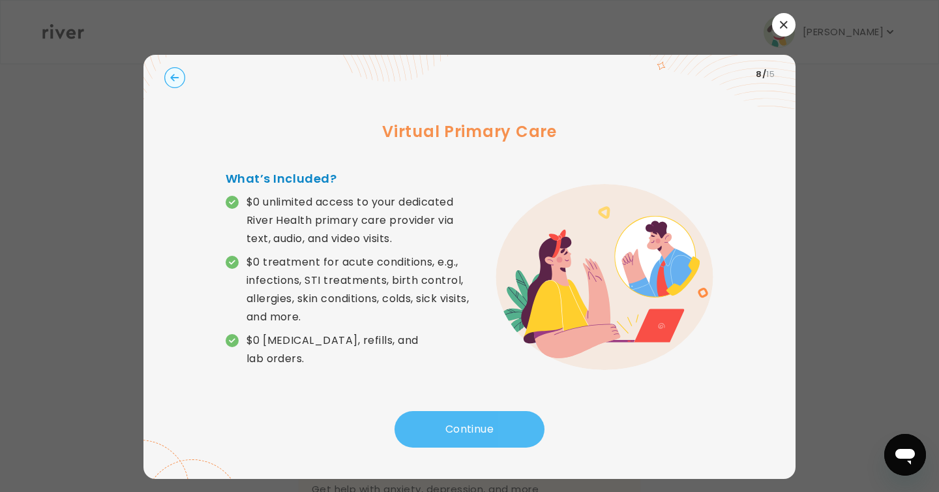
click at [489, 429] on button "Continue" at bounding box center [470, 429] width 150 height 37
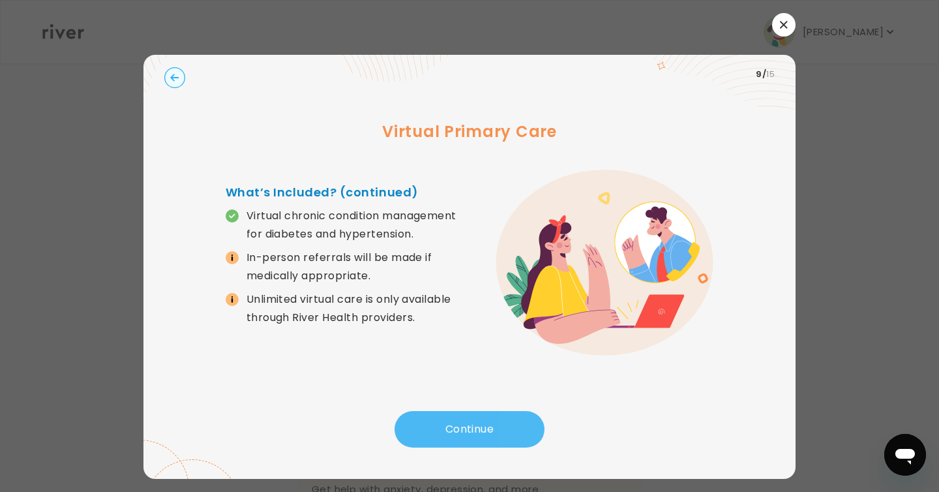
click at [489, 429] on button "Continue" at bounding box center [470, 429] width 150 height 37
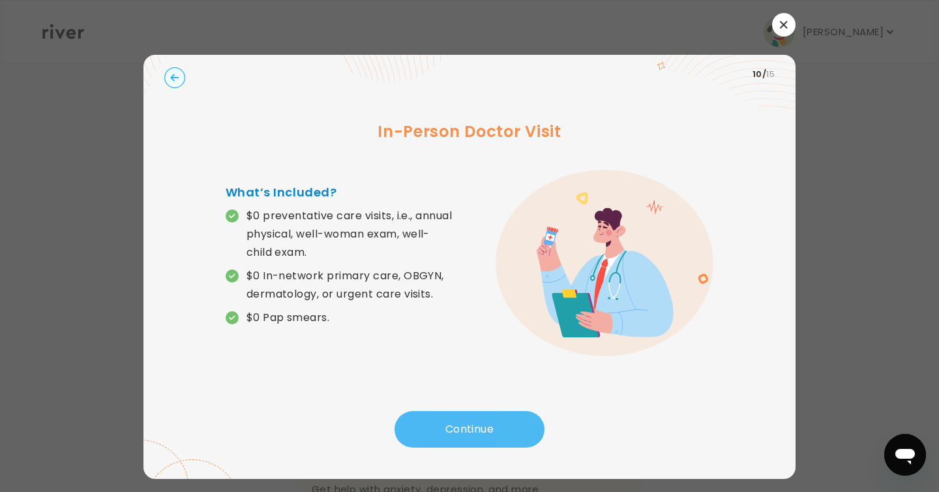
click at [489, 429] on button "Continue" at bounding box center [470, 429] width 150 height 37
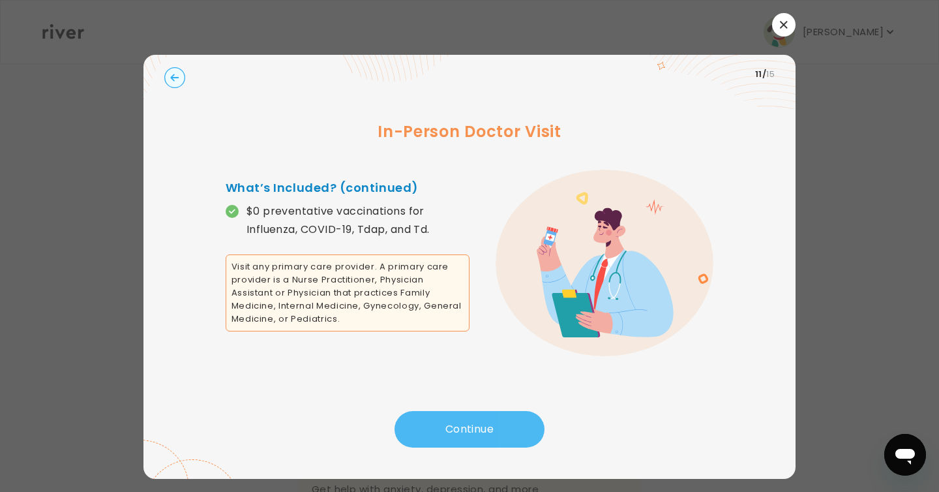
click at [489, 429] on button "Continue" at bounding box center [470, 429] width 150 height 37
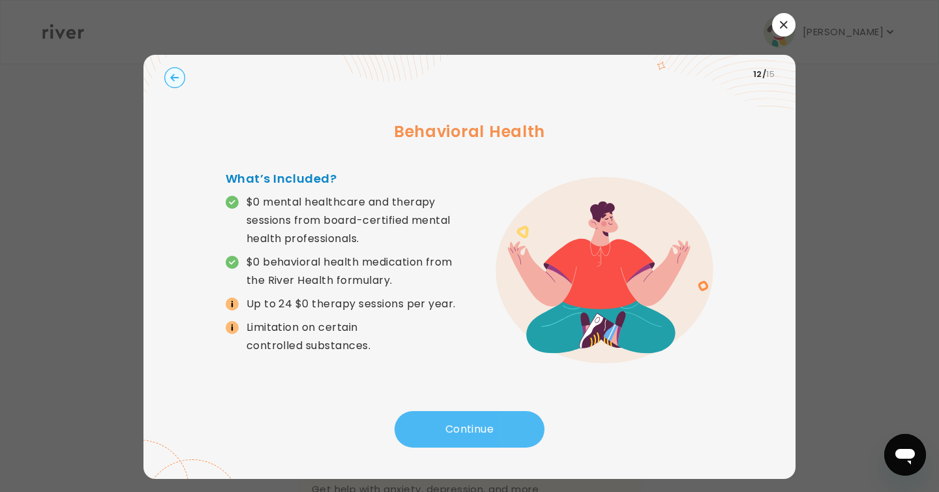
click at [489, 429] on button "Continue" at bounding box center [470, 429] width 150 height 37
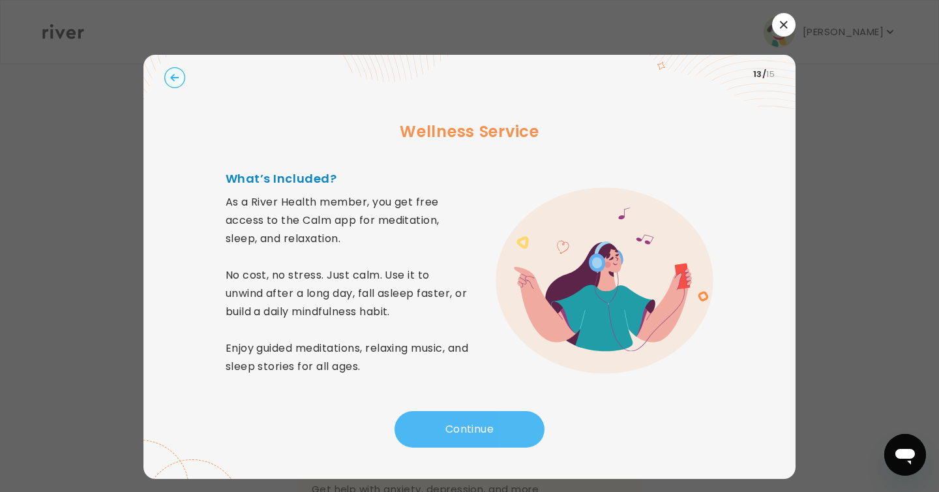
click at [489, 429] on button "Continue" at bounding box center [470, 429] width 150 height 37
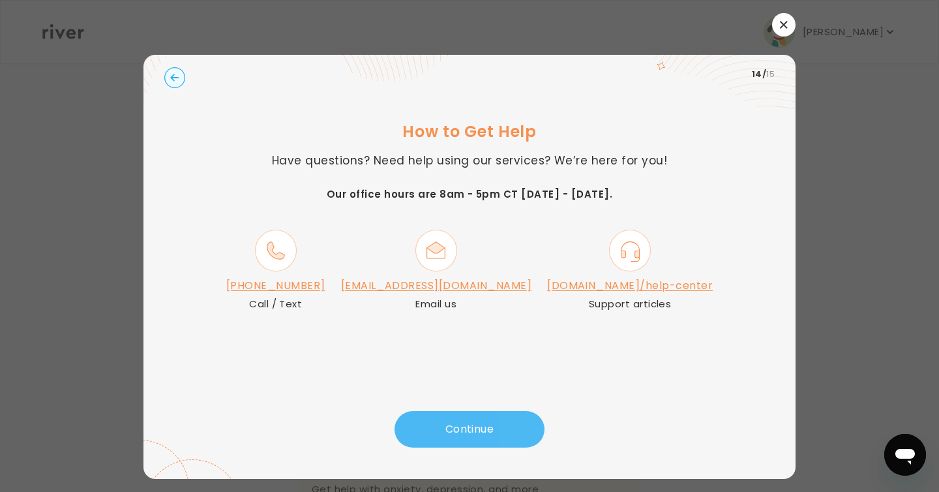
click at [489, 429] on button "Continue" at bounding box center [470, 429] width 150 height 37
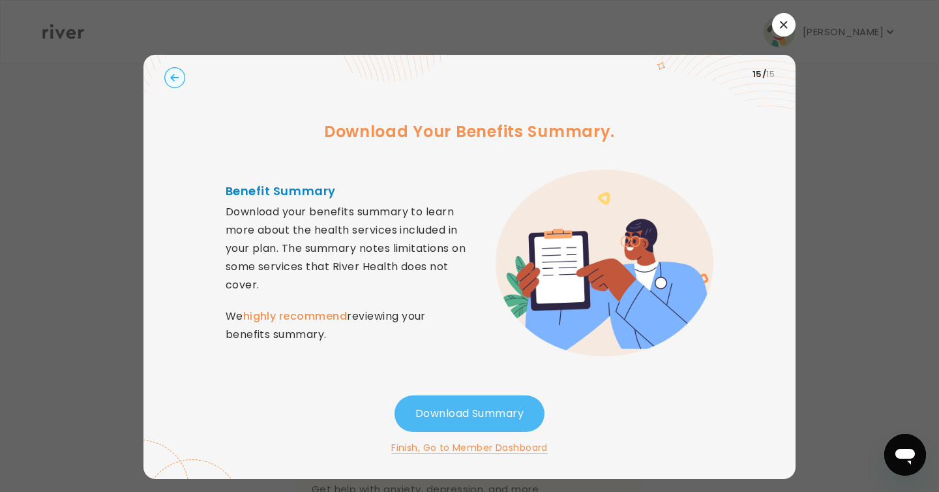
click at [484, 408] on button "Download Summary" at bounding box center [470, 413] width 150 height 37
